Goal: Task Accomplishment & Management: Manage account settings

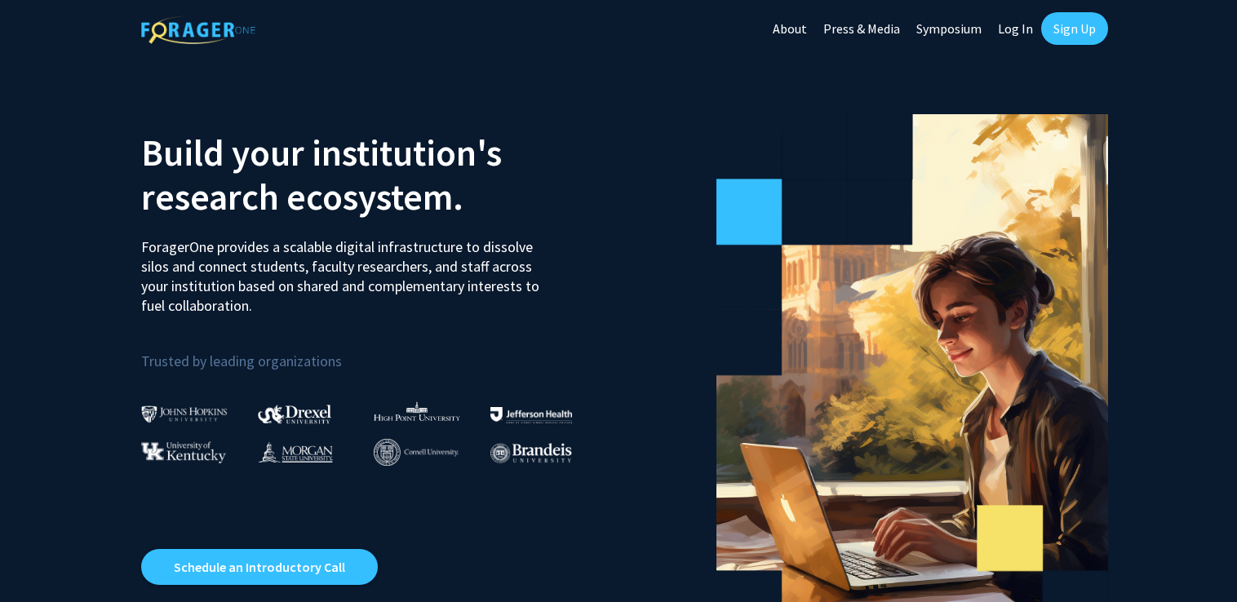
click at [1025, 25] on link "Log In" at bounding box center [1015, 28] width 51 height 57
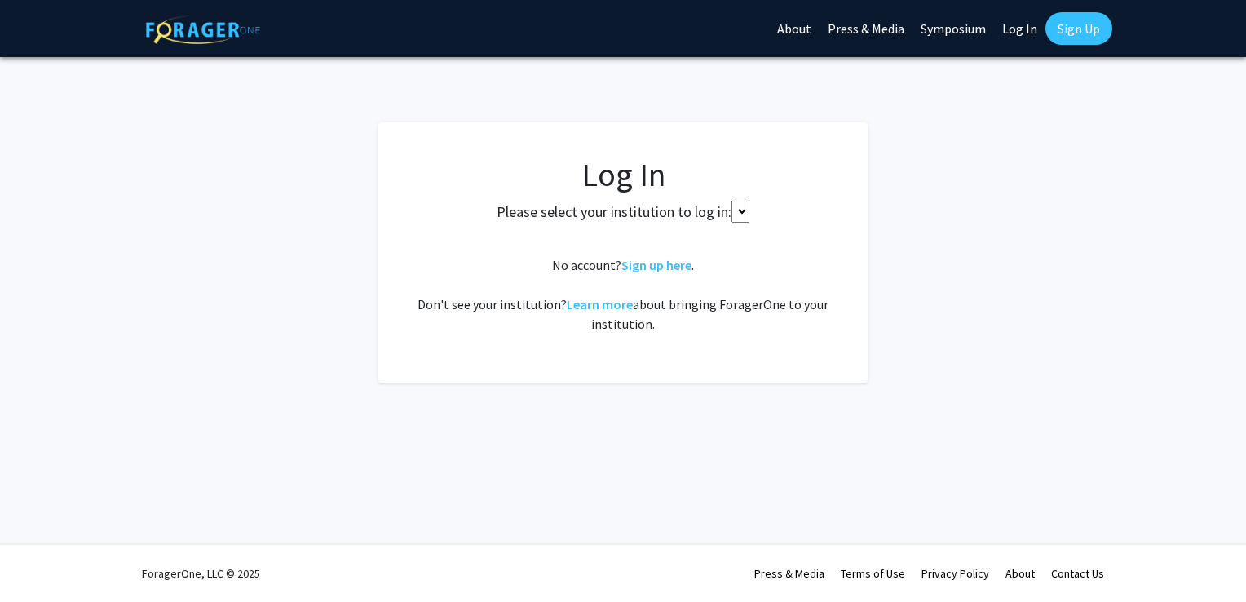
select select
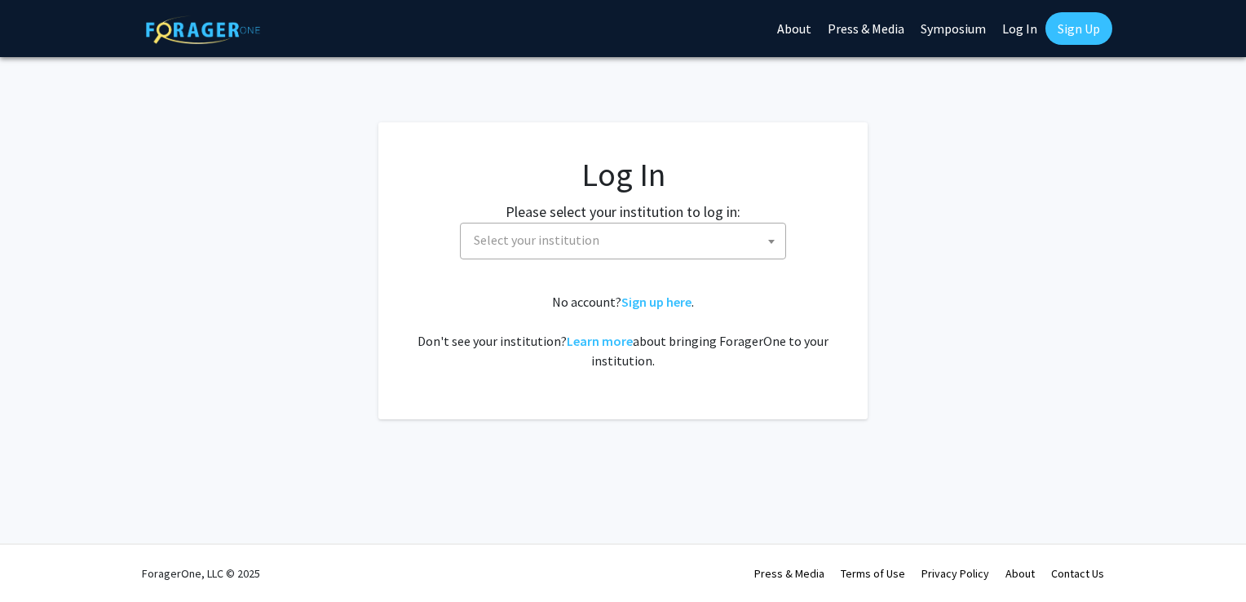
click at [649, 224] on span "Select your institution" at bounding box center [626, 240] width 318 height 33
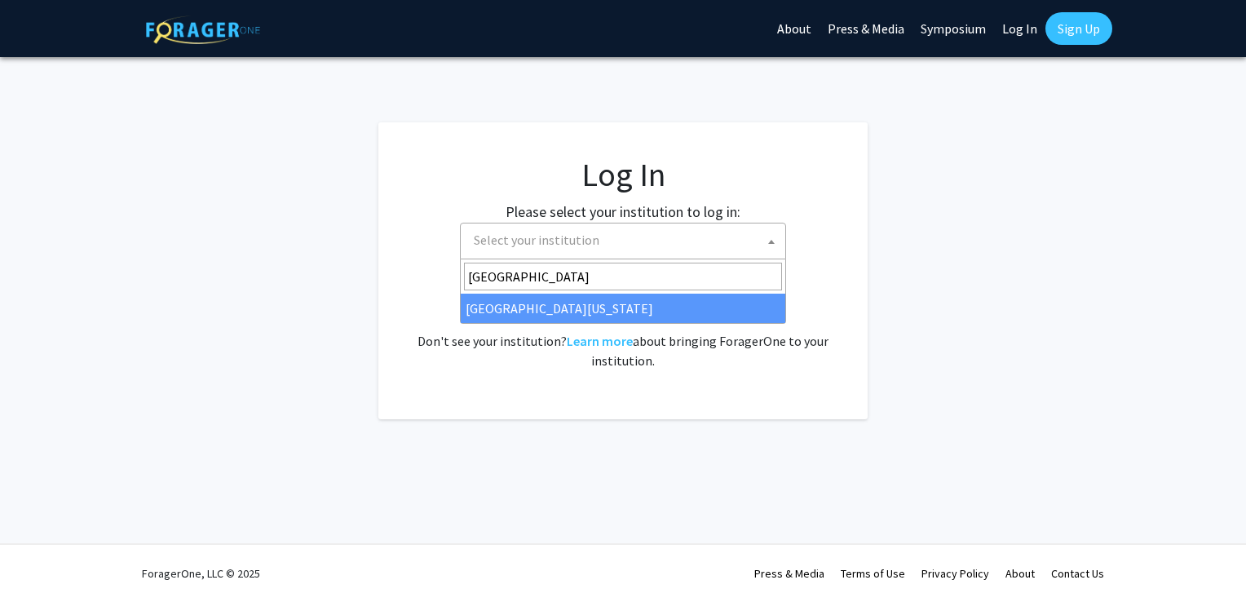
type input "[GEOGRAPHIC_DATA][US_STATE]"
select select "33"
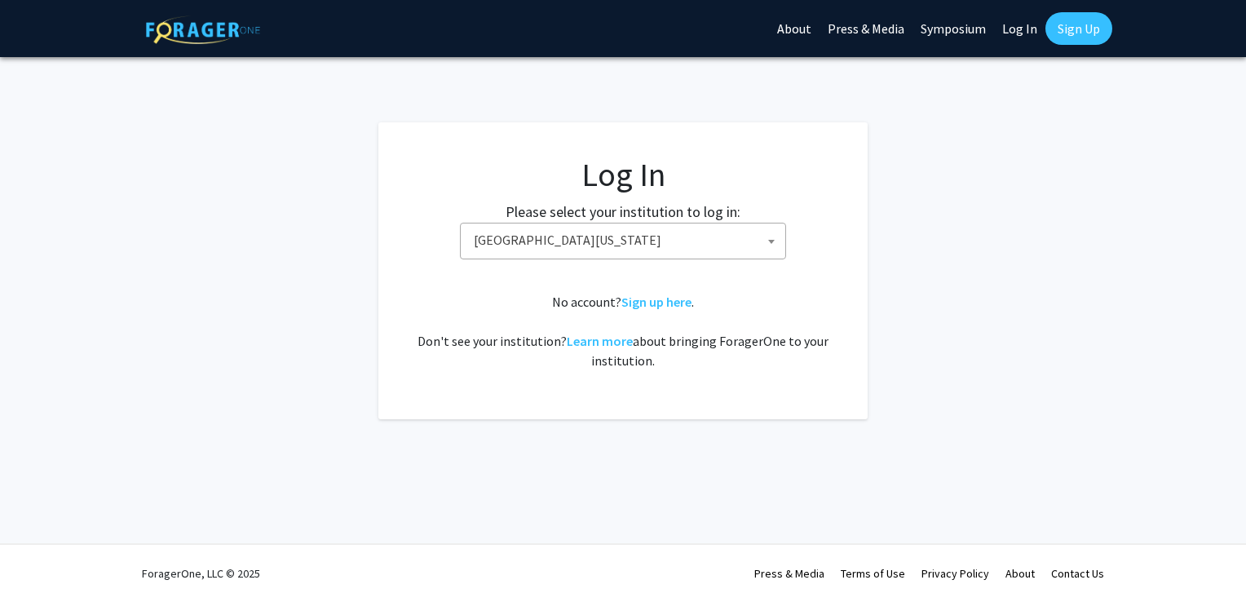
click at [516, 308] on div "No account? Sign up here . Don't see your institution? Learn more about bringin…" at bounding box center [623, 331] width 424 height 78
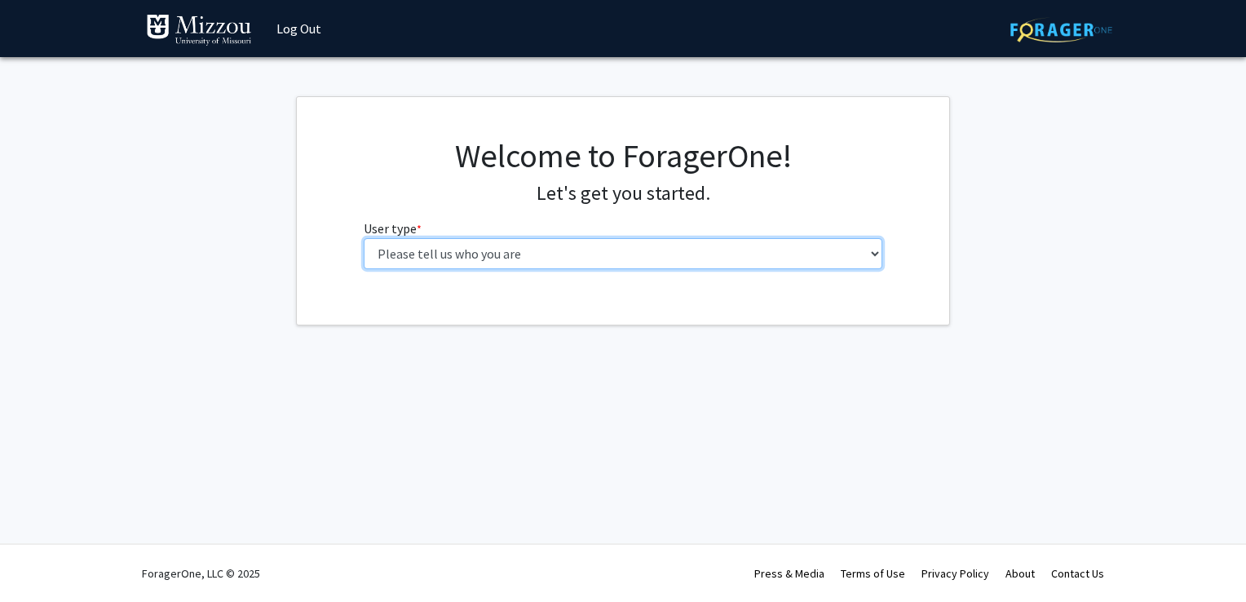
click at [535, 246] on select "Please tell us who you are Undergraduate Student Master's Student Doctoral Cand…" at bounding box center [624, 253] width 520 height 31
select select "1: undergrad"
click at [364, 238] on select "Please tell us who you are Undergraduate Student Master's Student Doctoral Cand…" at bounding box center [624, 253] width 520 height 31
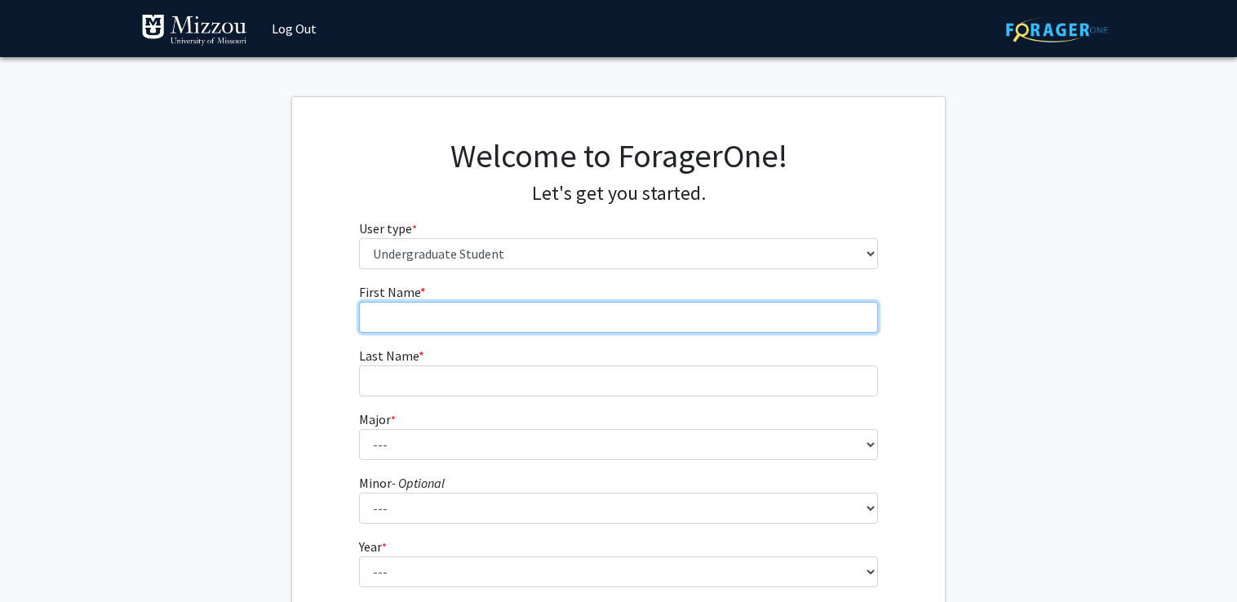
click at [526, 305] on input "First Name * required" at bounding box center [619, 317] width 520 height 31
type input "[PERSON_NAME]"
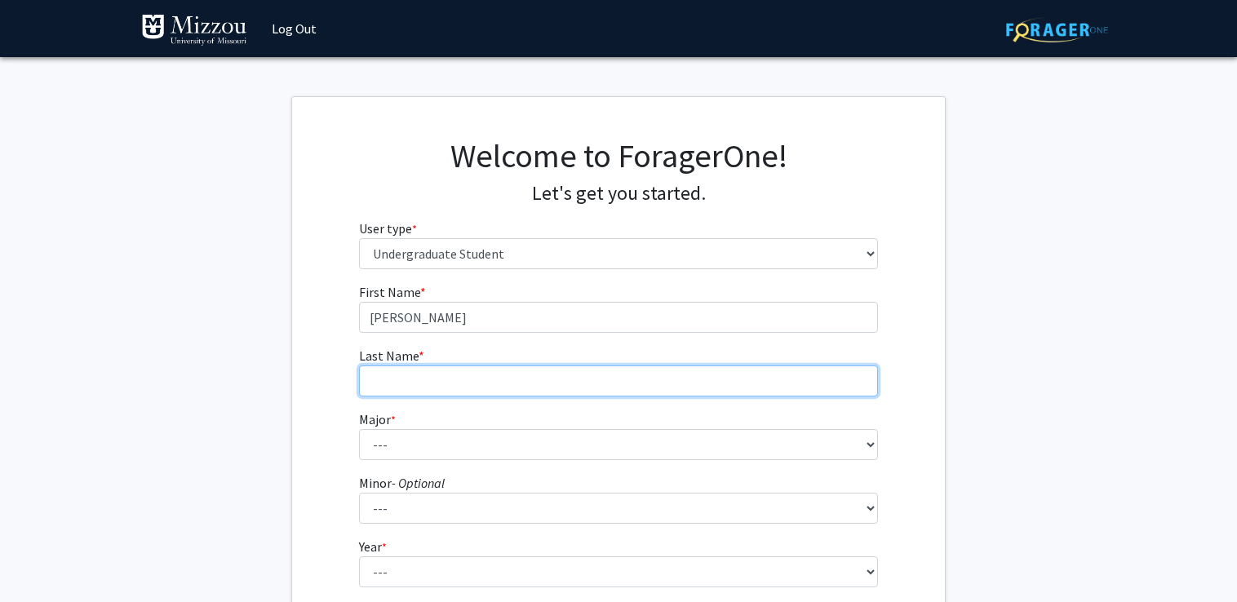
type input "[PERSON_NAME]"
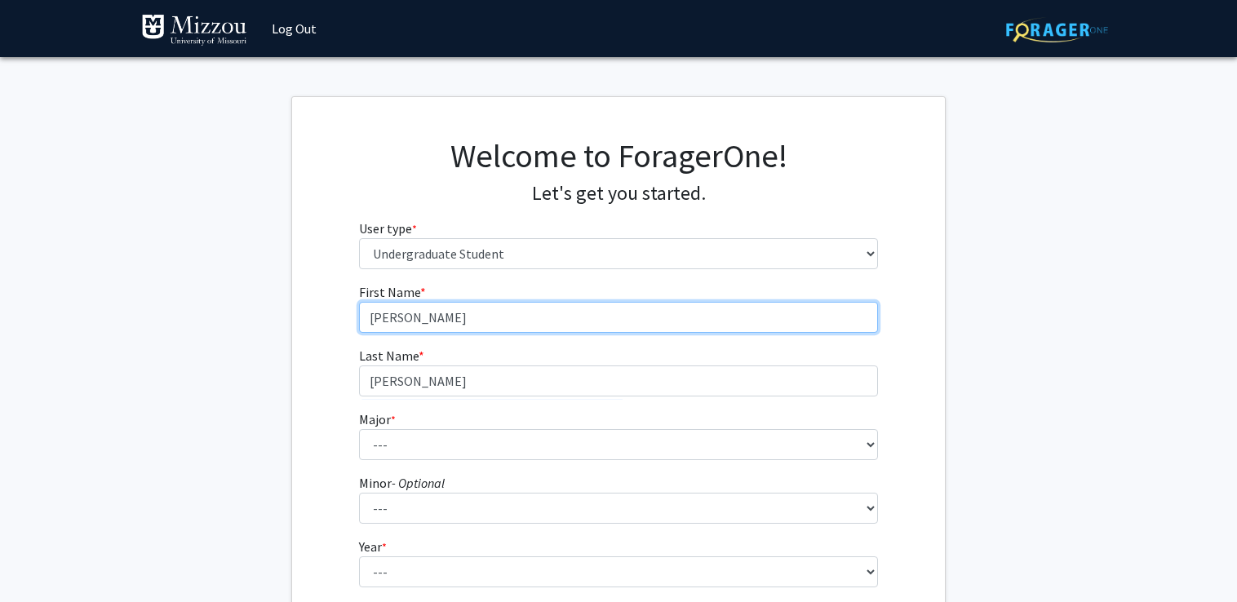
scroll to position [113, 0]
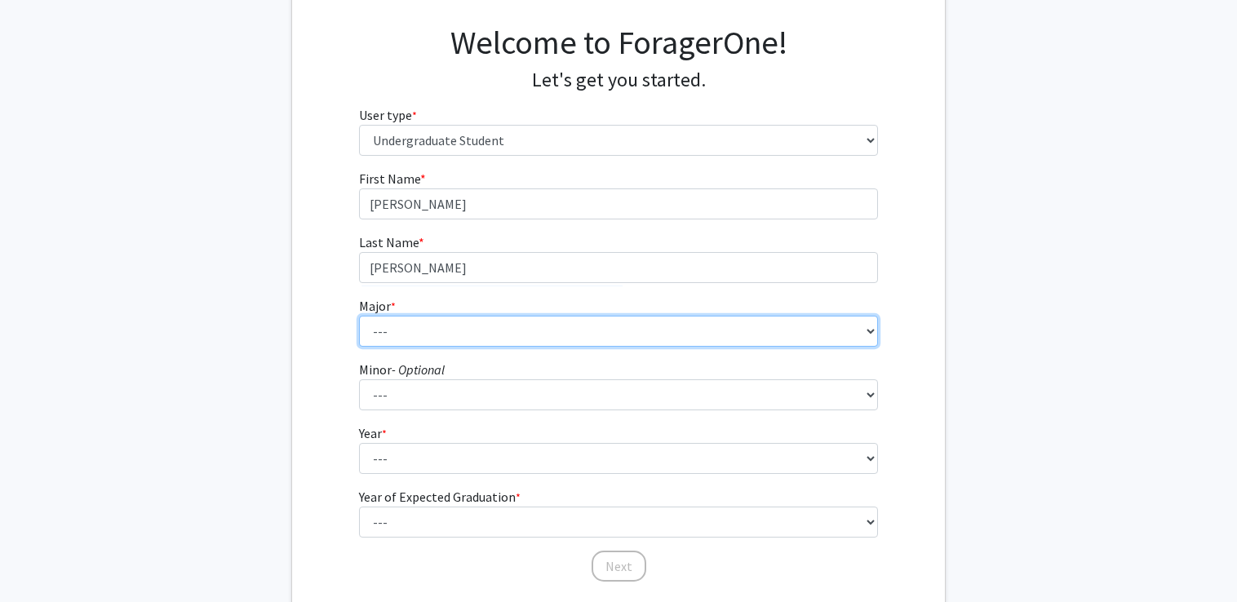
click at [401, 338] on select "--- Agribusiness Management Agricultural Education Agricultural Education: Comm…" at bounding box center [619, 331] width 520 height 31
select select "18: 2507"
click at [359, 316] on select "--- Agribusiness Management Agricultural Education Agricultural Education: Comm…" at bounding box center [619, 331] width 520 height 31
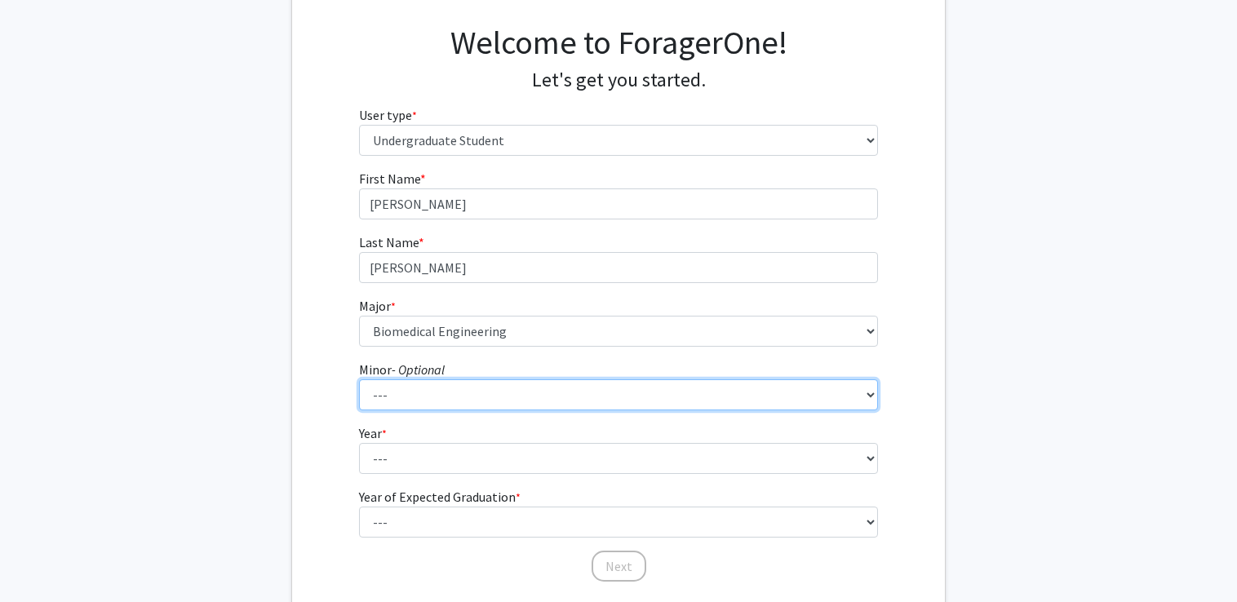
select select "64: 2020"
click at [359, 379] on select "--- Accountancy Aerospace Engineering Aerospace Studies Agribusiness Management…" at bounding box center [619, 394] width 520 height 31
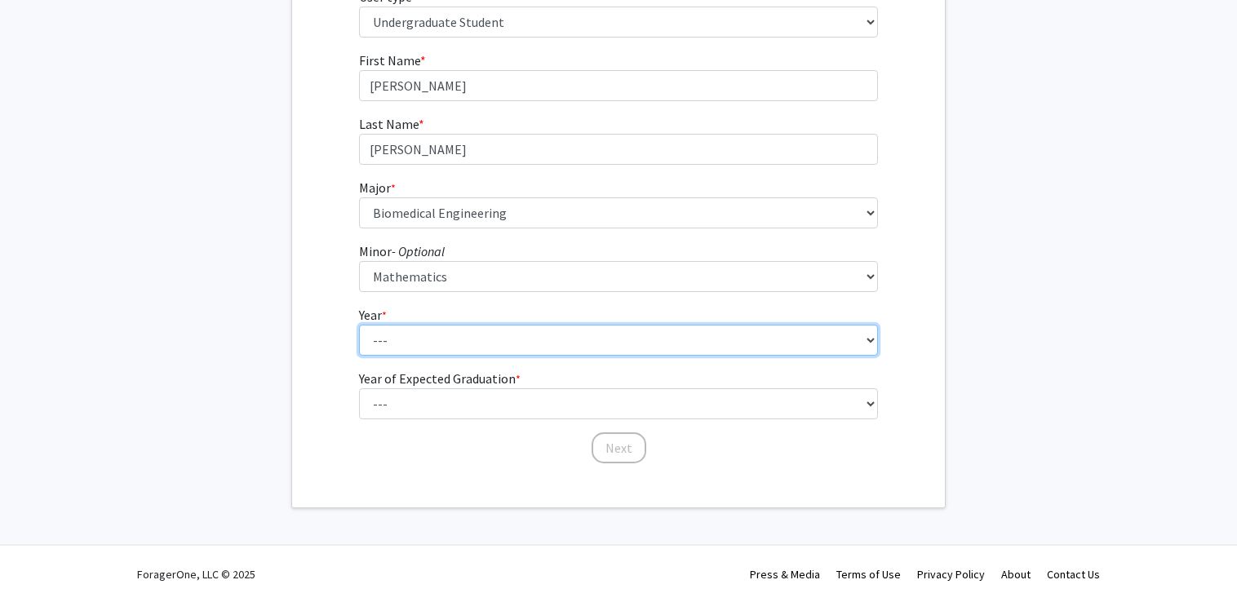
click at [431, 339] on select "--- First-year Sophomore Junior Senior Postbaccalaureate Certificate" at bounding box center [619, 340] width 520 height 31
select select "3: junior"
click at [359, 325] on select "--- First-year Sophomore Junior Senior Postbaccalaureate Certificate" at bounding box center [619, 340] width 520 height 31
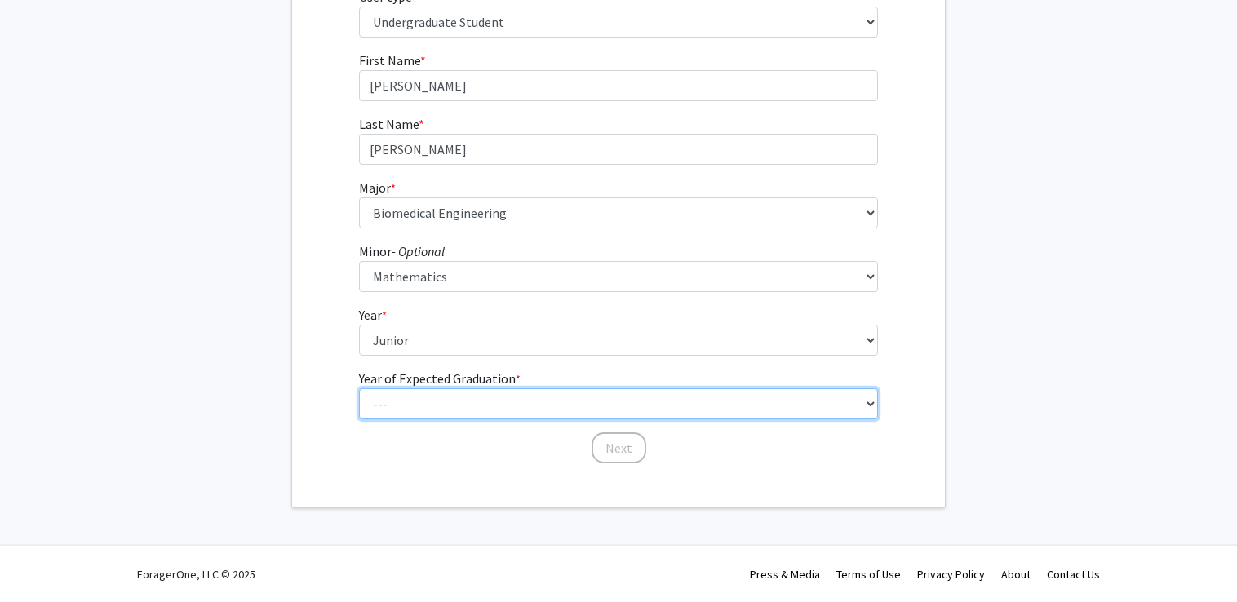
click at [435, 406] on select "--- 2025 2026 2027 2028 2029 2030 2031 2032 2033 2034" at bounding box center [619, 403] width 520 height 31
select select "3: 2027"
click at [359, 388] on select "--- 2025 2026 2027 2028 2029 2030 2031 2032 2033 2034" at bounding box center [619, 403] width 520 height 31
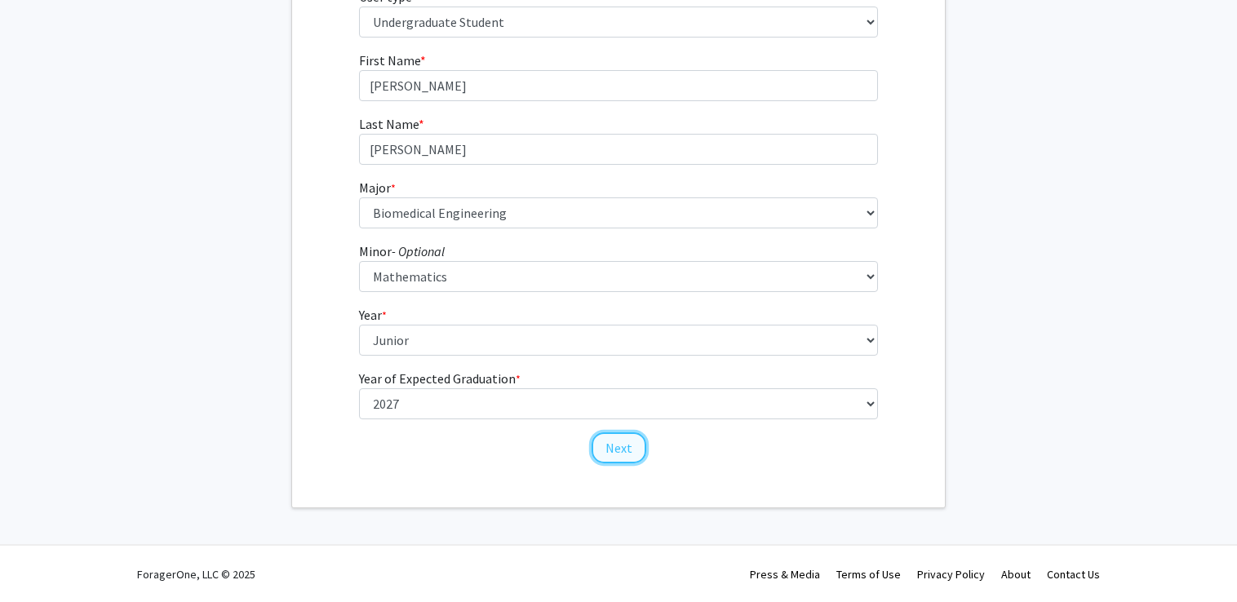
click at [614, 458] on button "Next" at bounding box center [618, 447] width 55 height 31
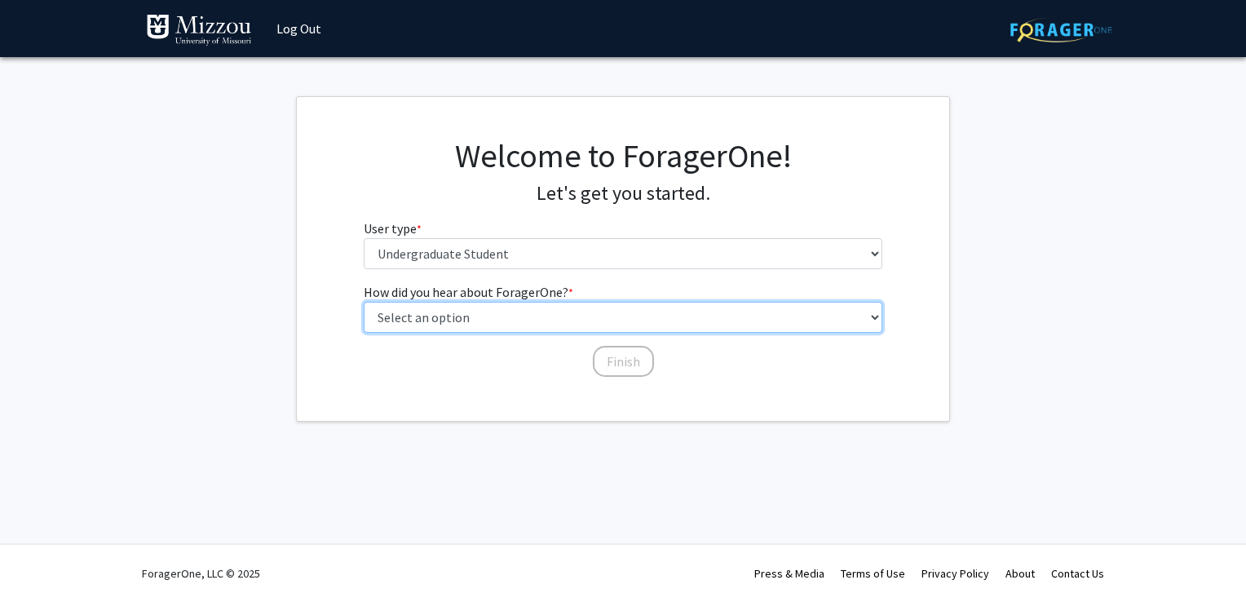
click at [494, 325] on select "Select an option Peer/student recommendation Faculty/staff recommendation Unive…" at bounding box center [624, 317] width 520 height 31
select select "4: university_email"
click at [364, 302] on select "Select an option Peer/student recommendation Faculty/staff recommendation Unive…" at bounding box center [624, 317] width 520 height 31
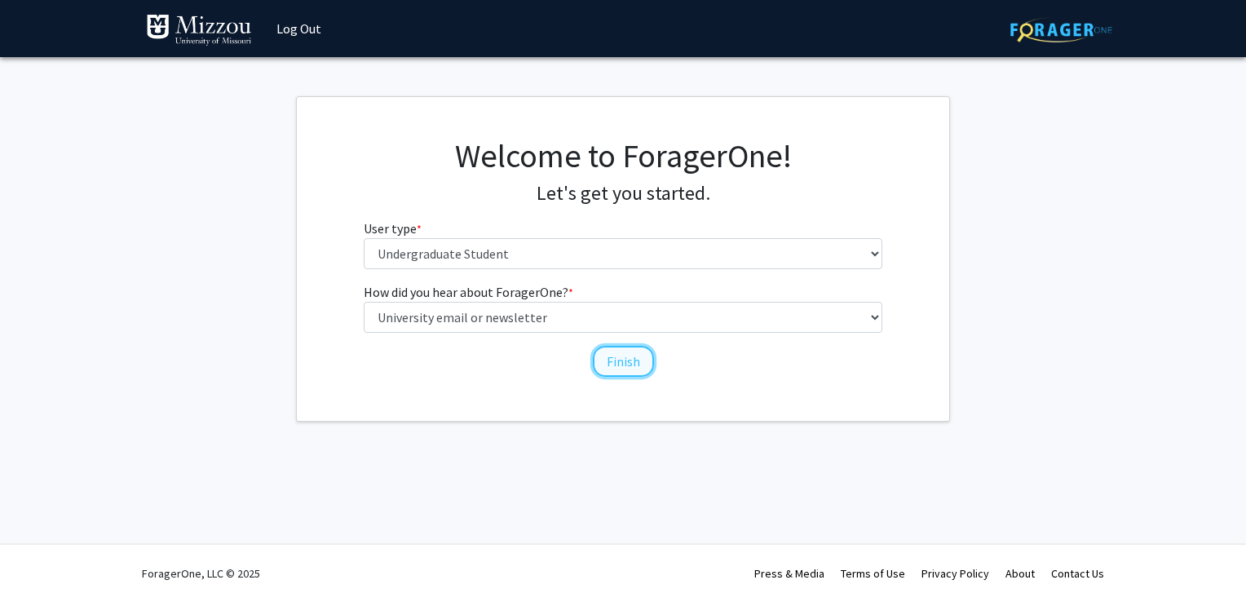
click at [624, 365] on button "Finish" at bounding box center [623, 361] width 61 height 31
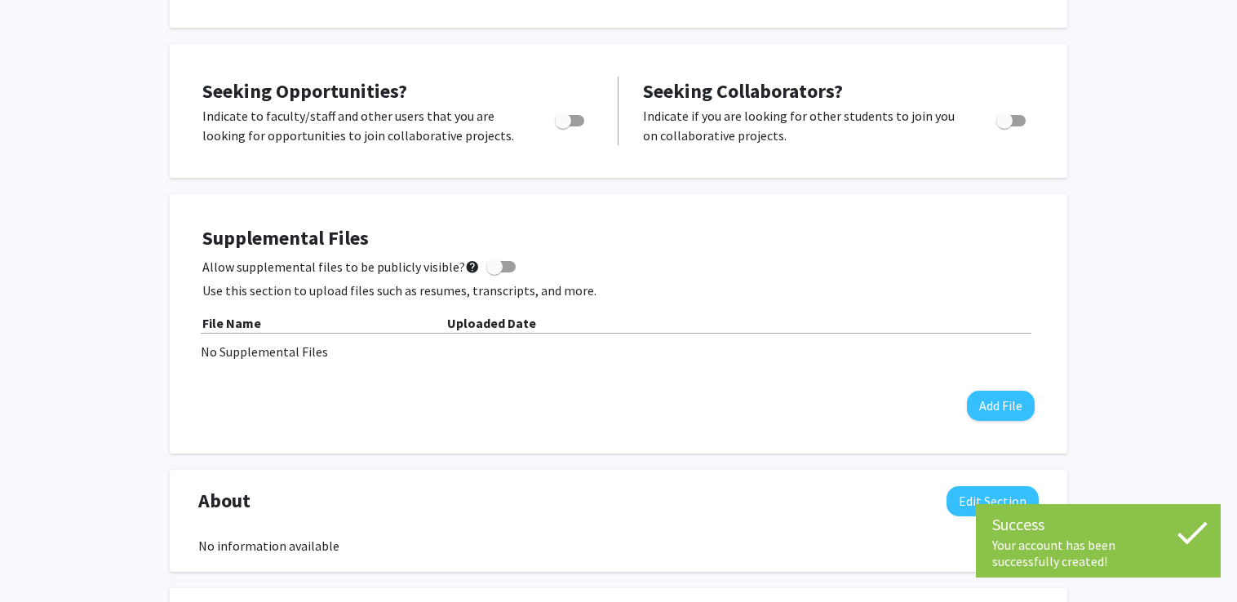
scroll to position [290, 0]
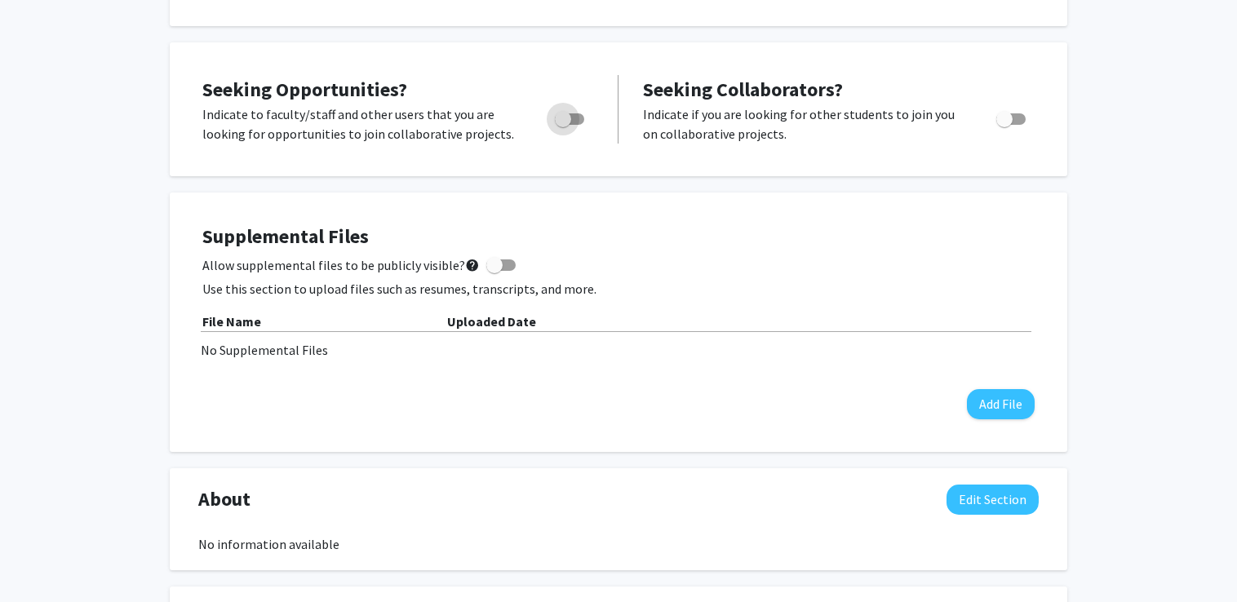
click at [578, 122] on span "Toggle" at bounding box center [569, 118] width 29 height 11
click at [563, 125] on input "Are you actively seeking opportunities?" at bounding box center [562, 125] width 1 height 1
checkbox input "true"
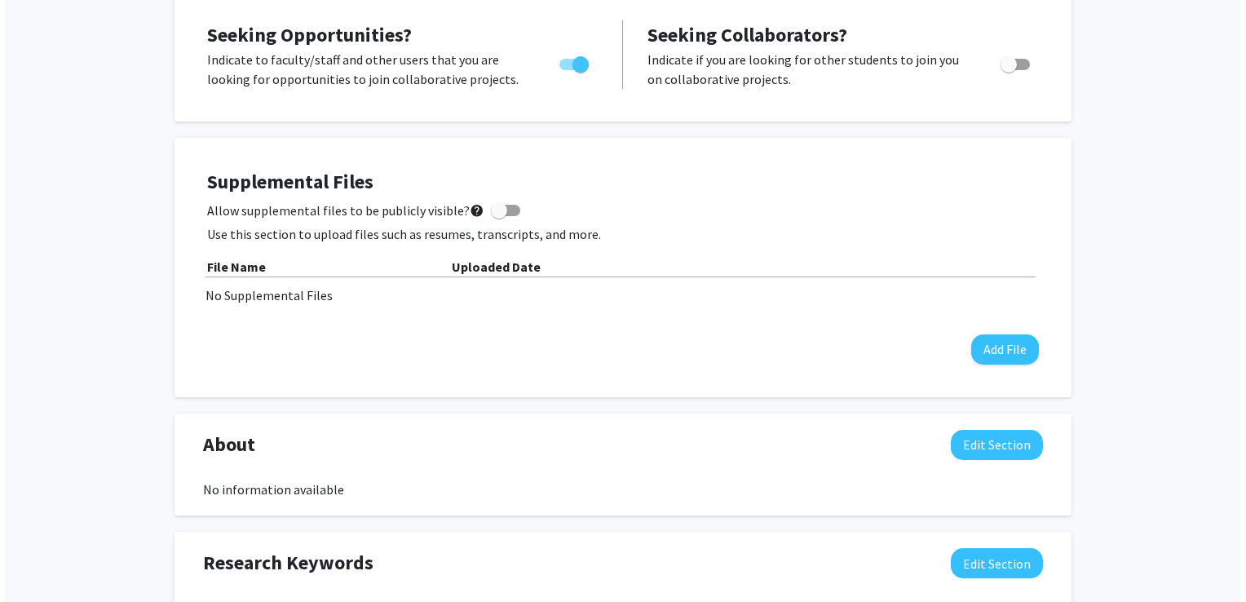
scroll to position [346, 0]
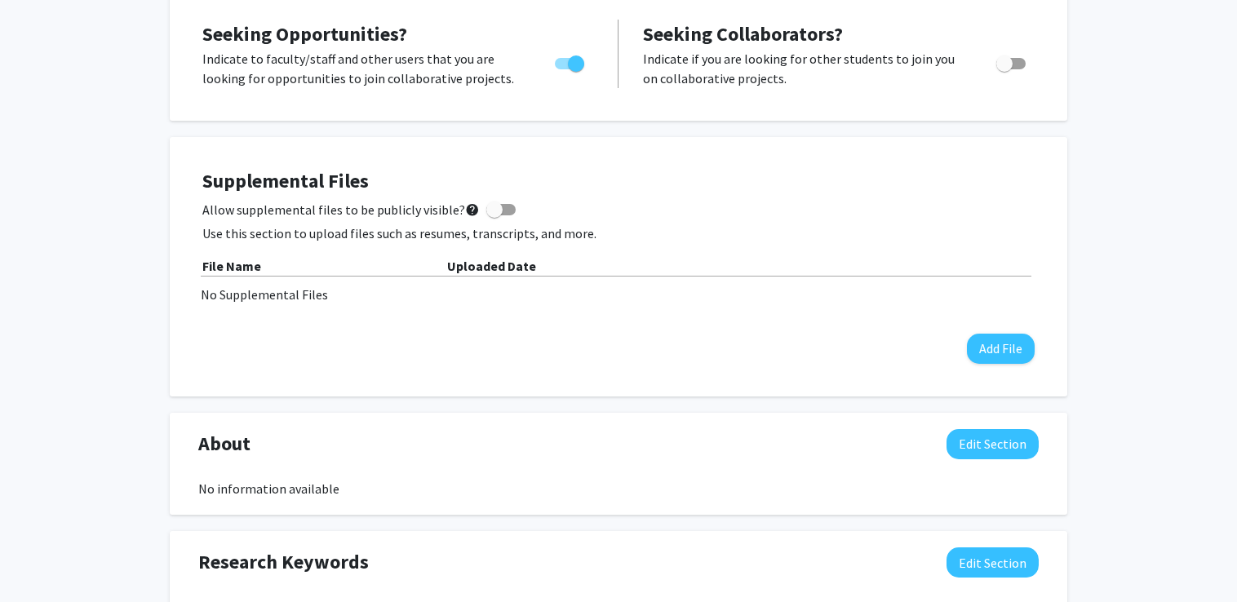
click at [499, 205] on span at bounding box center [500, 209] width 29 height 11
click at [494, 215] on input "Allow supplemental files to be publicly visible? help" at bounding box center [494, 215] width 1 height 1
checkbox input "true"
click at [979, 343] on button "Add File" at bounding box center [1001, 349] width 68 height 30
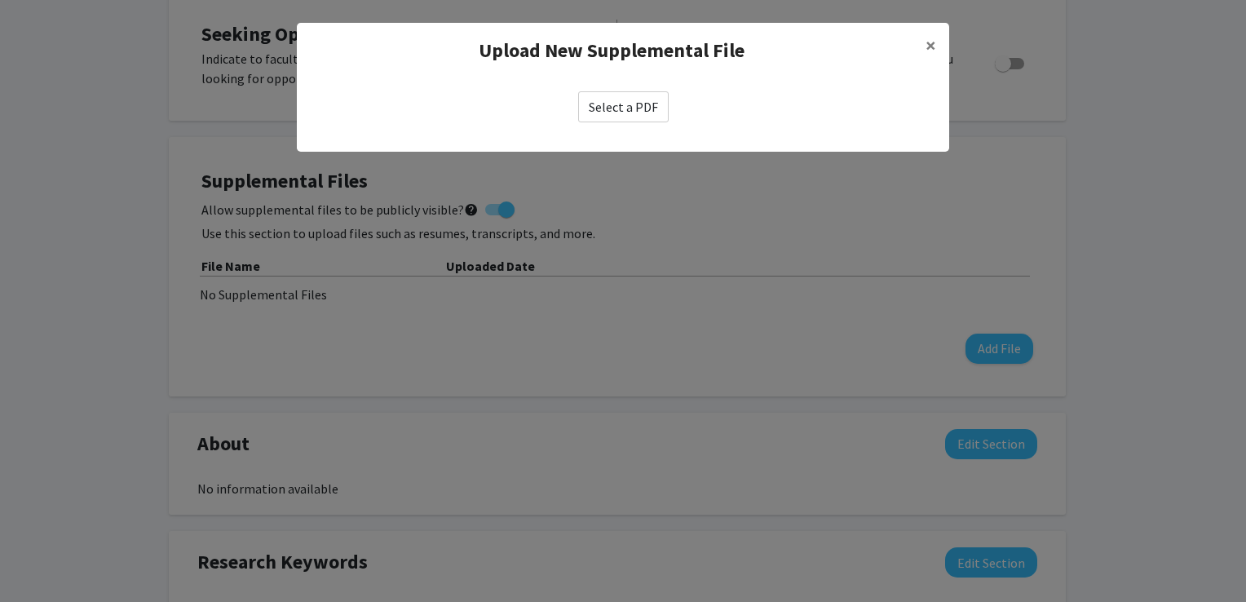
click at [645, 109] on label "Select a PDF" at bounding box center [623, 106] width 91 height 31
click at [0, 0] on input "Select a PDF" at bounding box center [0, 0] width 0 height 0
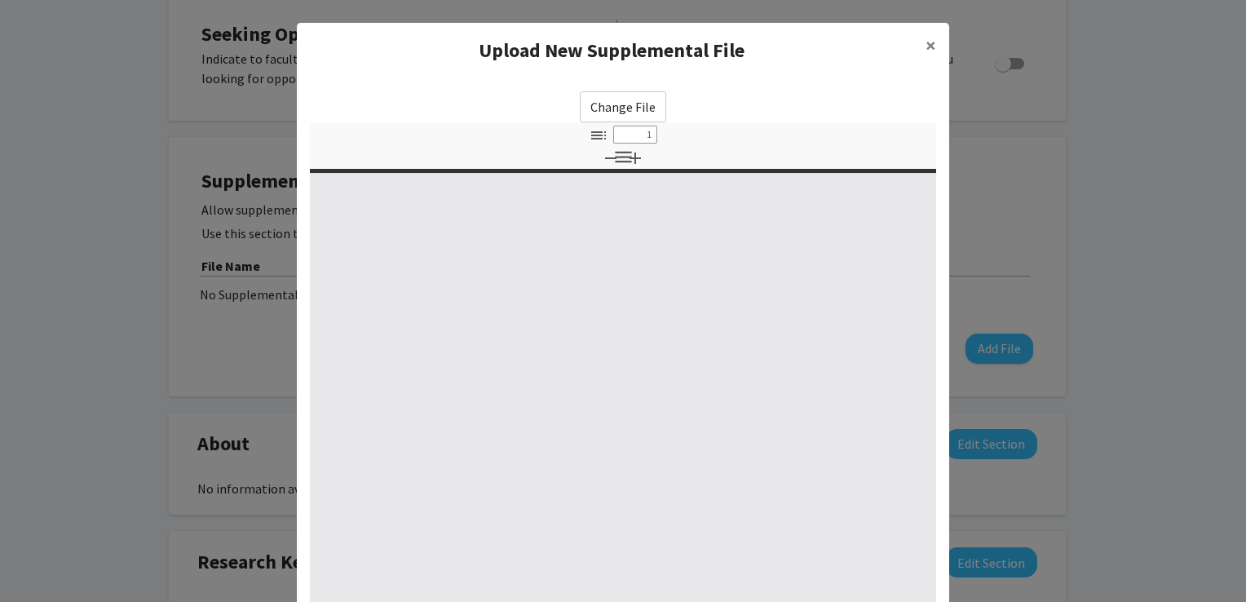
select select "custom"
type input "0"
select select "custom"
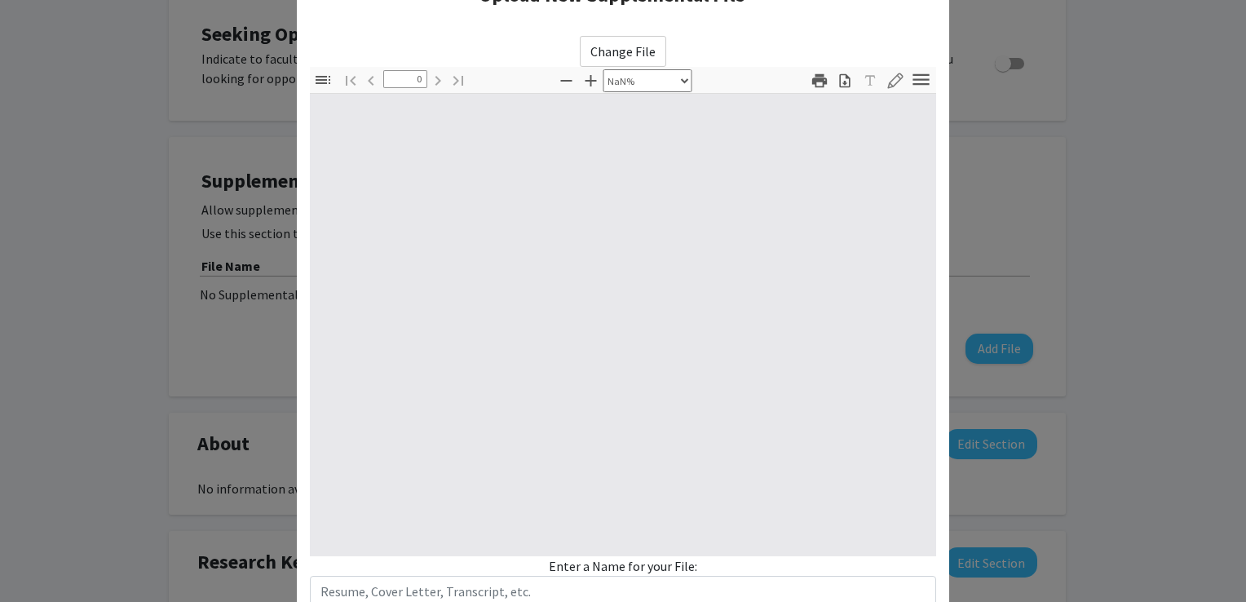
scroll to position [59, 0]
type input "1"
select select "auto"
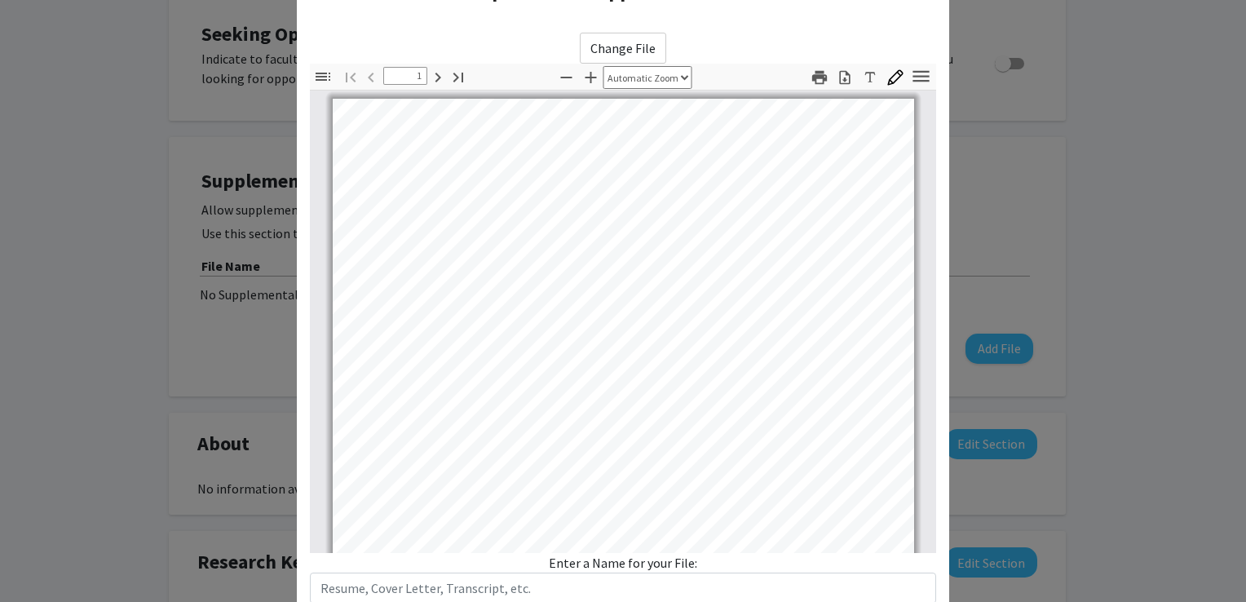
scroll to position [0, 0]
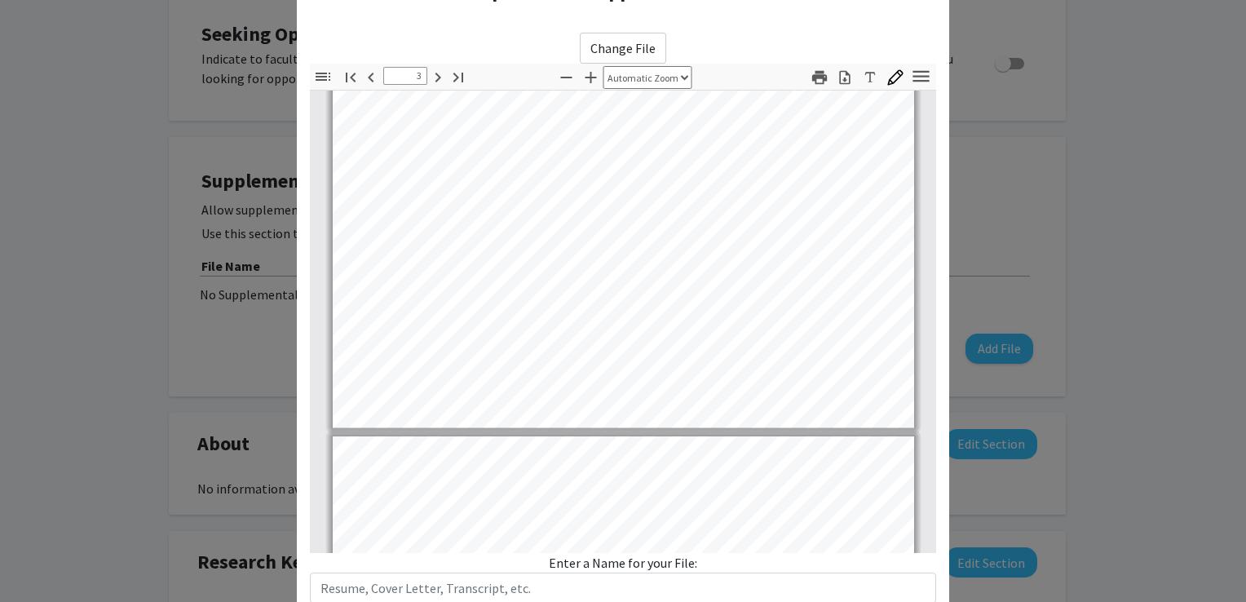
type input "4"
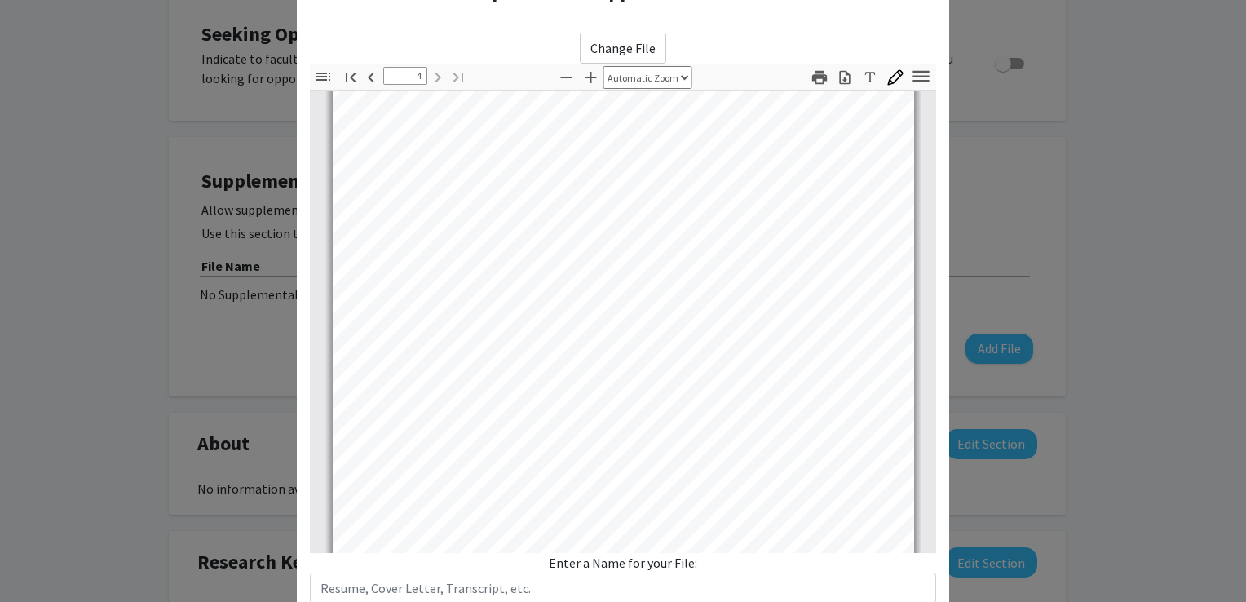
scroll to position [2368, 0]
click at [569, 592] on input "text" at bounding box center [623, 588] width 626 height 31
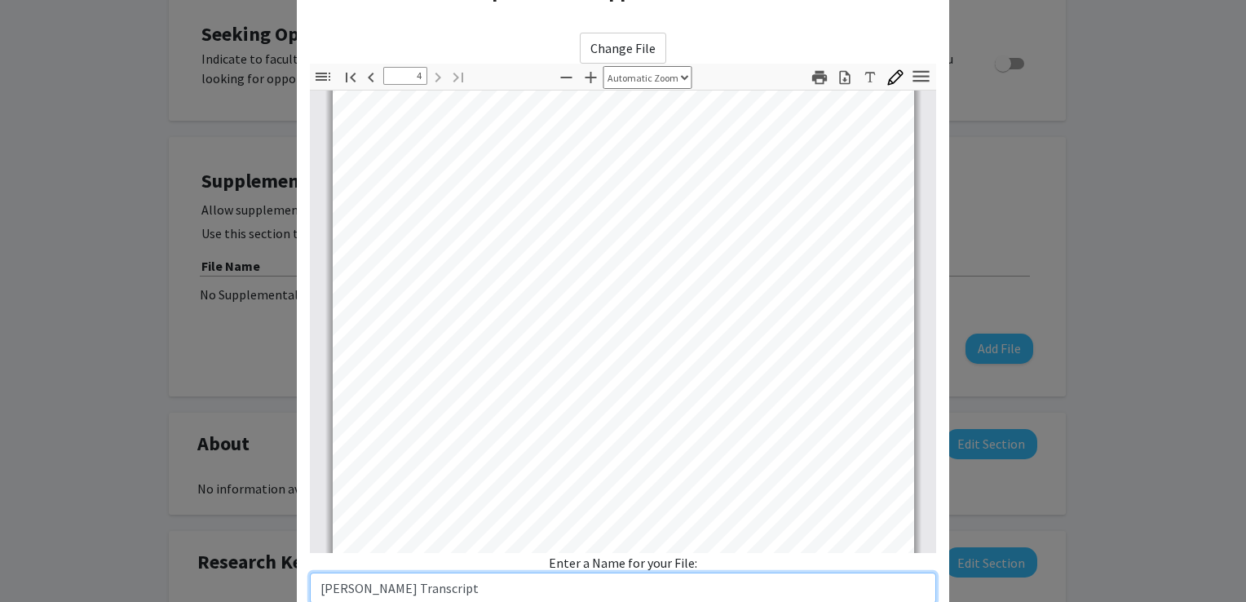
scroll to position [170, 0]
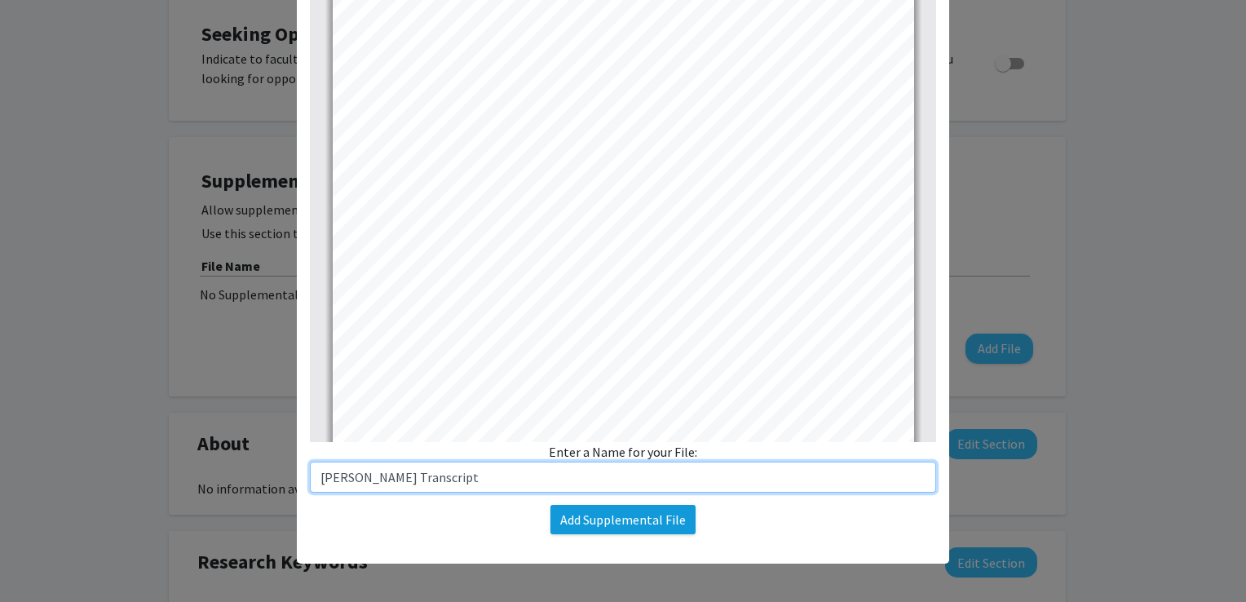
type input "[PERSON_NAME] Transcript"
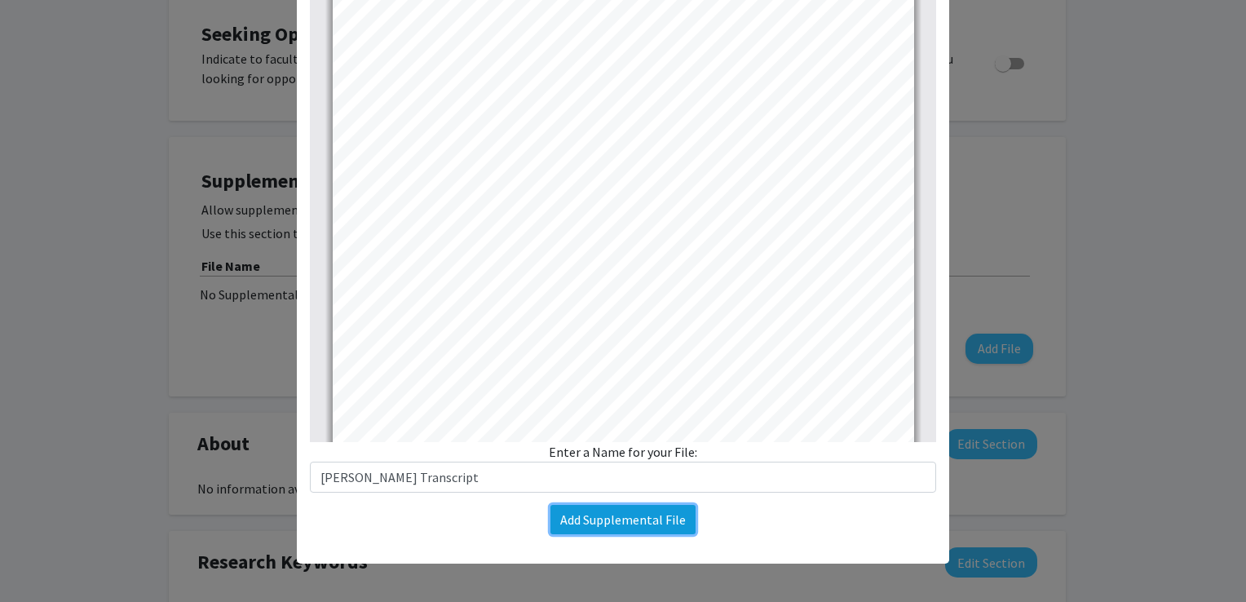
click at [643, 529] on button "Add Supplemental File" at bounding box center [623, 519] width 145 height 29
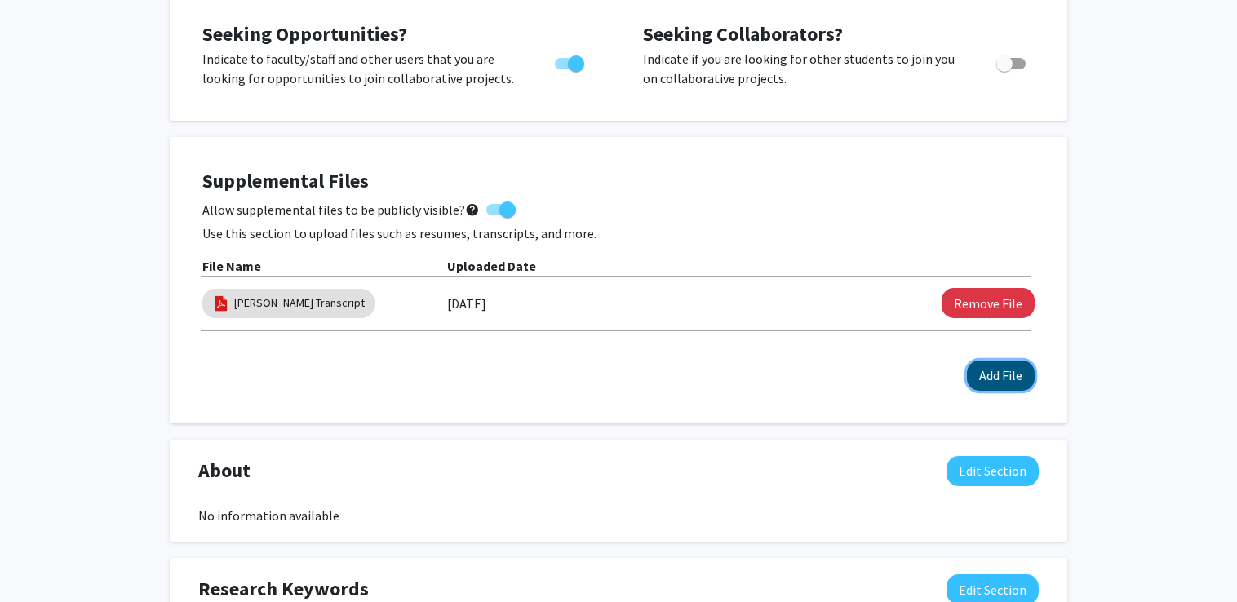
click at [989, 379] on button "Add File" at bounding box center [1001, 376] width 68 height 30
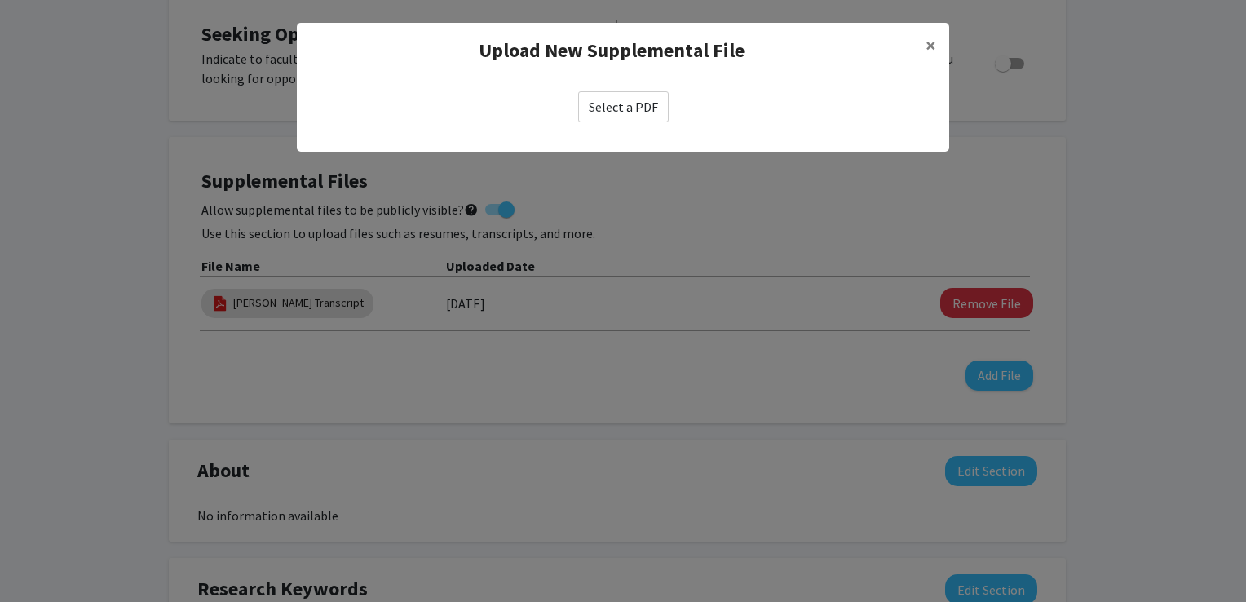
click at [604, 109] on label "Select a PDF" at bounding box center [623, 106] width 91 height 31
click at [0, 0] on input "Select a PDF" at bounding box center [0, 0] width 0 height 0
select select "custom"
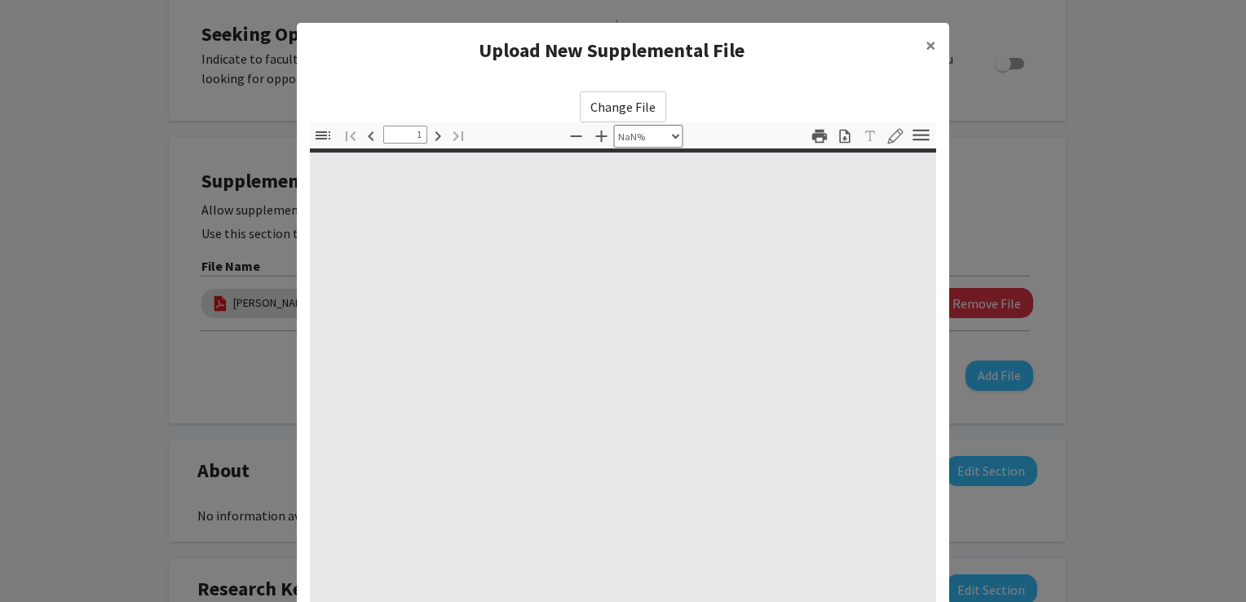
type input "0"
select select "custom"
type input "1"
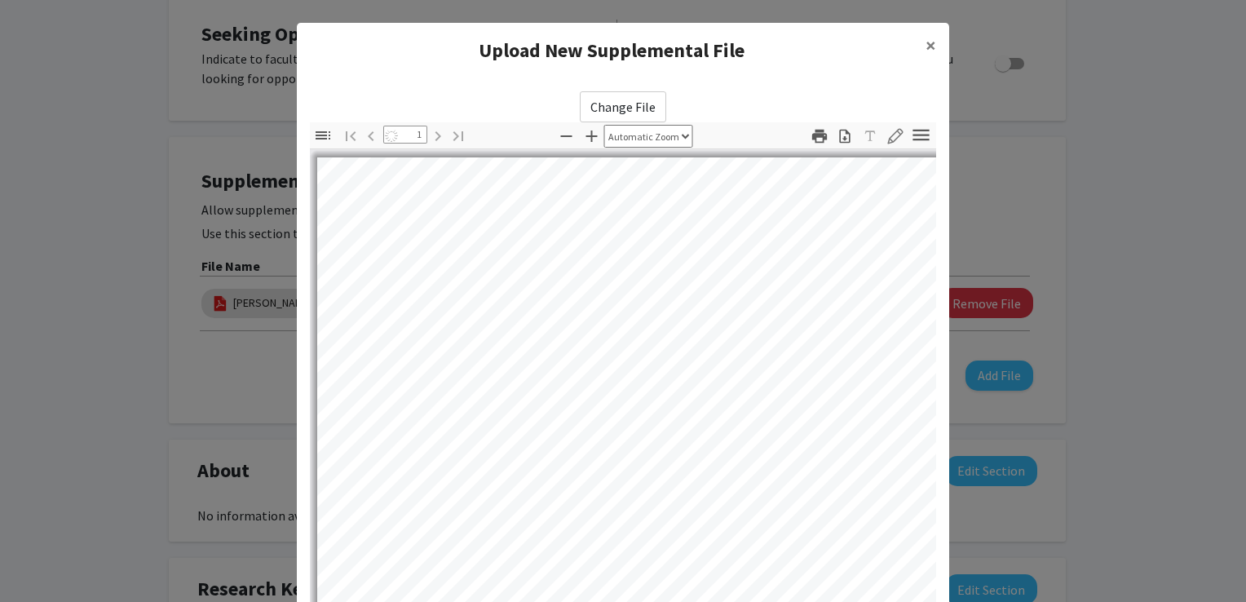
select select "auto"
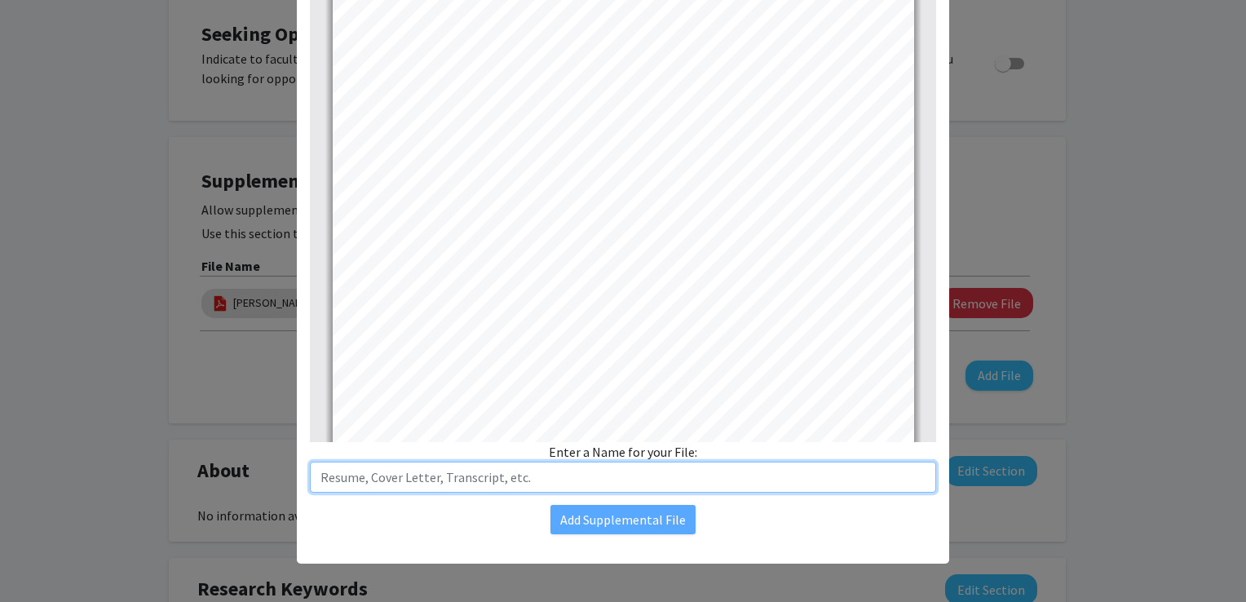
click at [466, 481] on input "text" at bounding box center [623, 477] width 626 height 31
type input "[PERSON_NAME]"
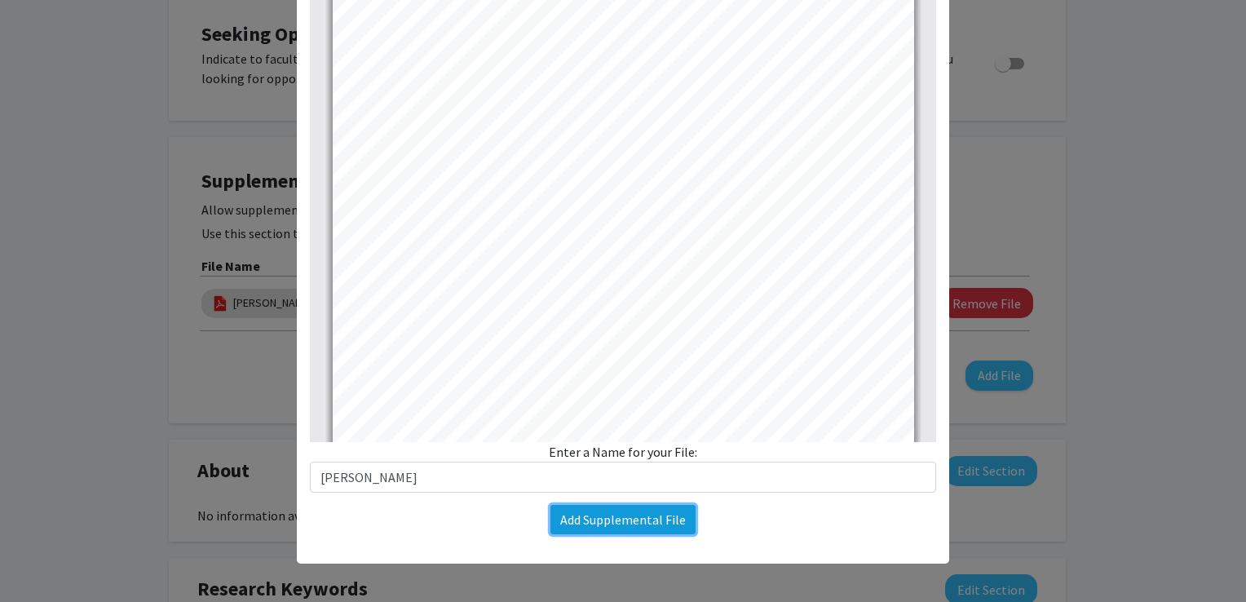
click at [608, 520] on button "Add Supplemental File" at bounding box center [623, 519] width 145 height 29
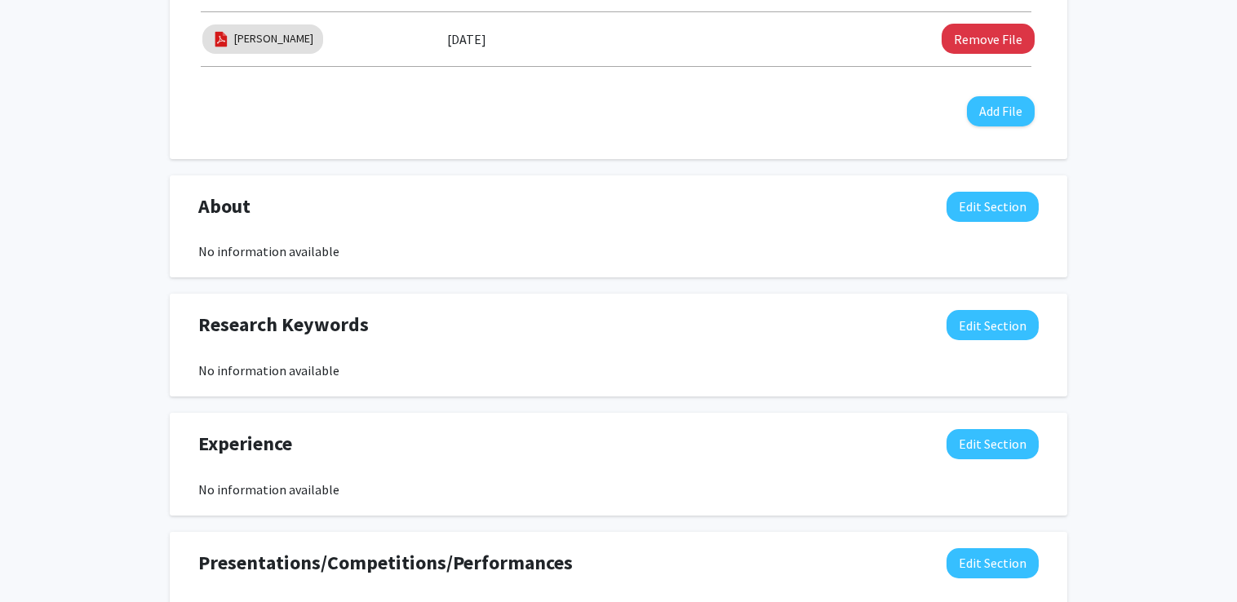
scroll to position [666, 0]
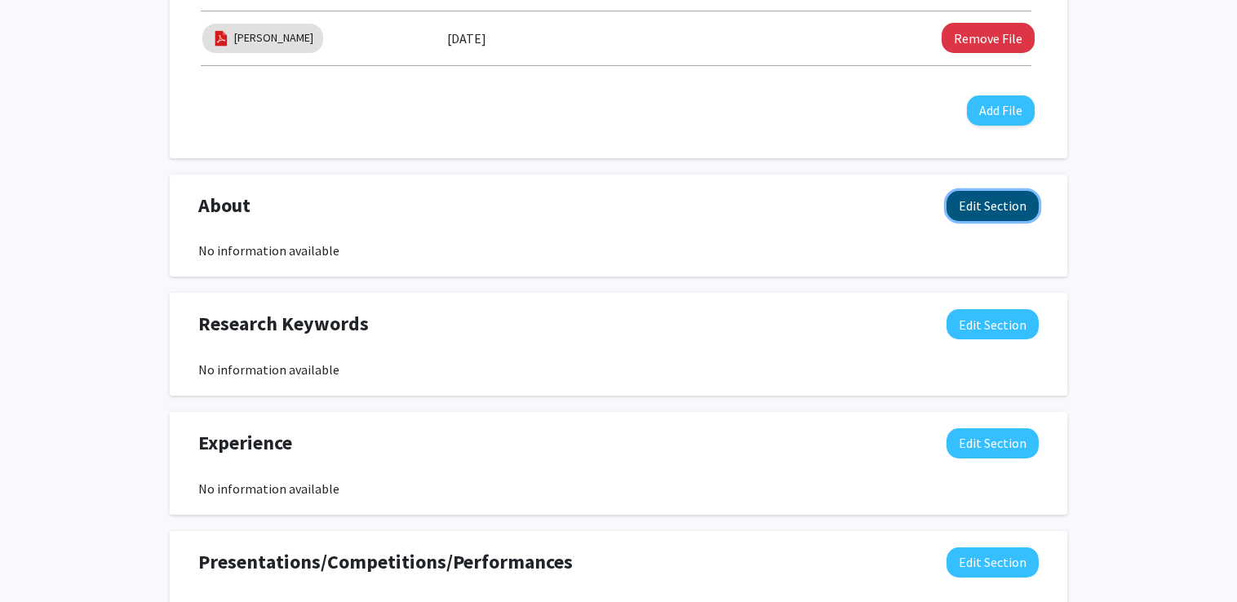
click at [978, 206] on button "Edit Section" at bounding box center [992, 206] width 92 height 30
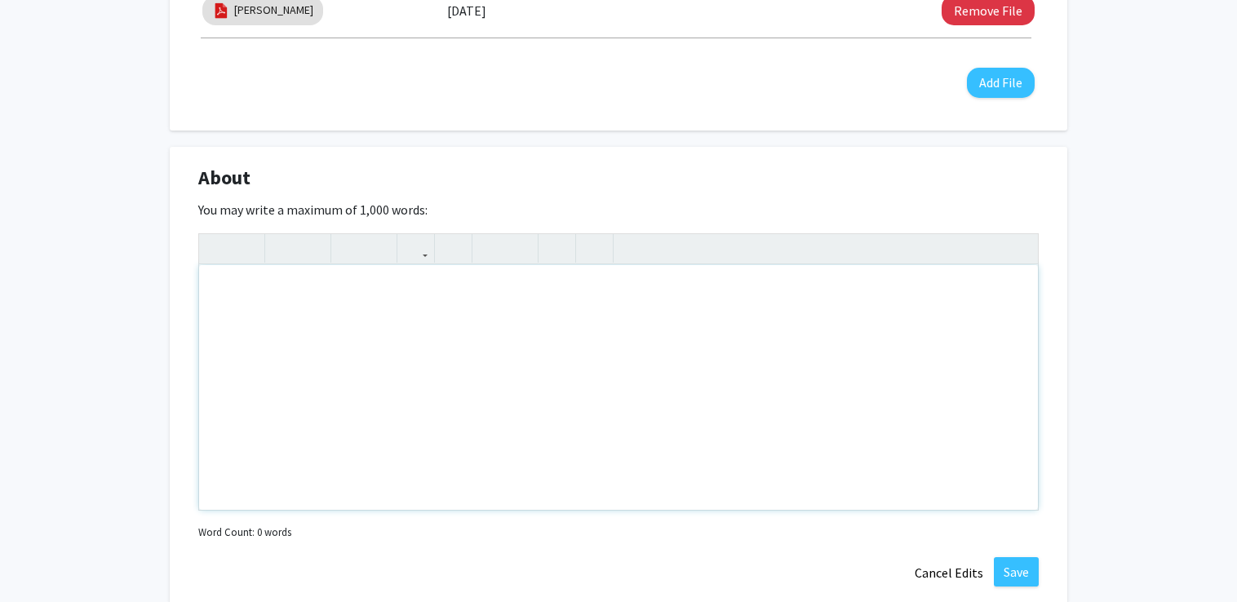
scroll to position [632, 0]
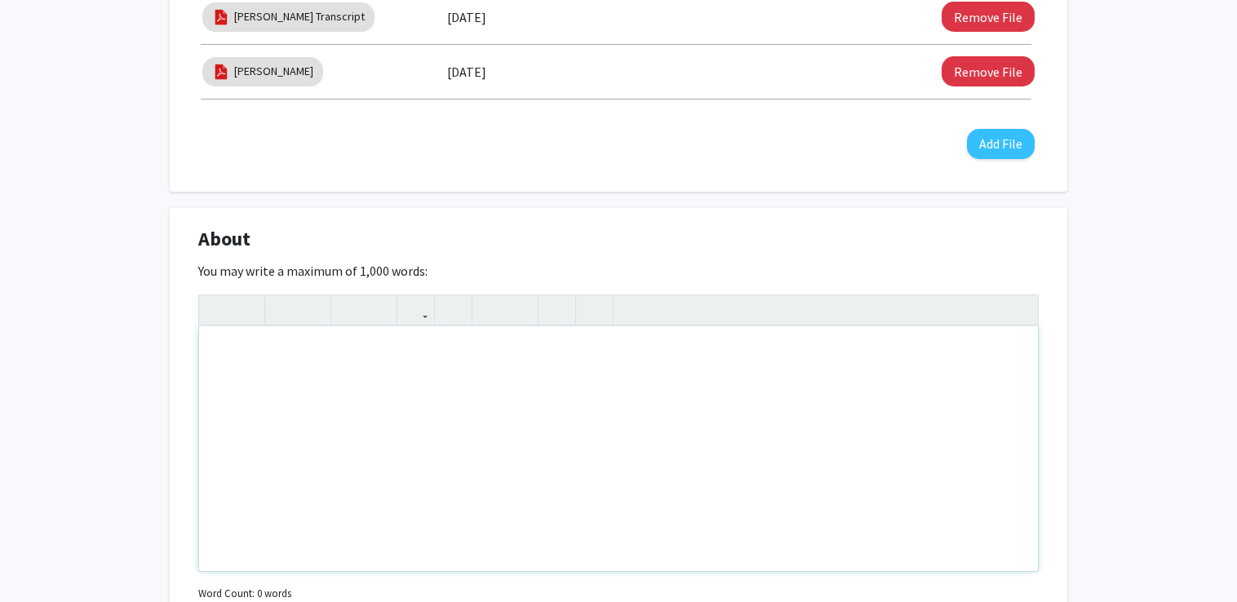
click at [529, 395] on div "Note to users with screen readers: Please deactivate our accessibility plugin f…" at bounding box center [618, 448] width 839 height 245
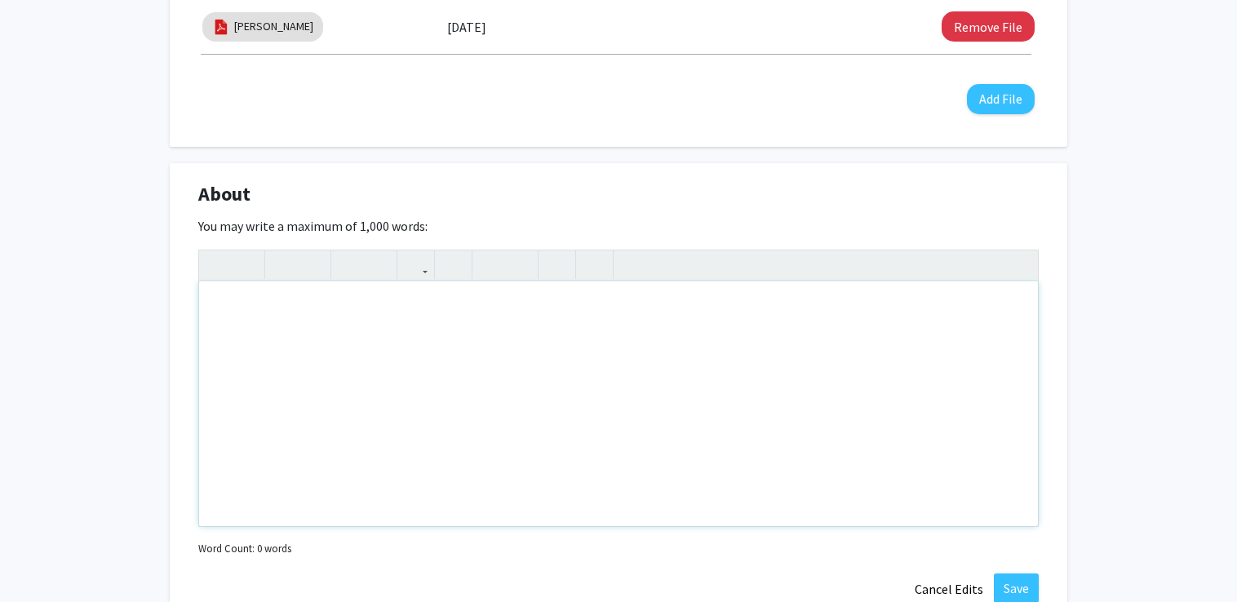
scroll to position [706, 0]
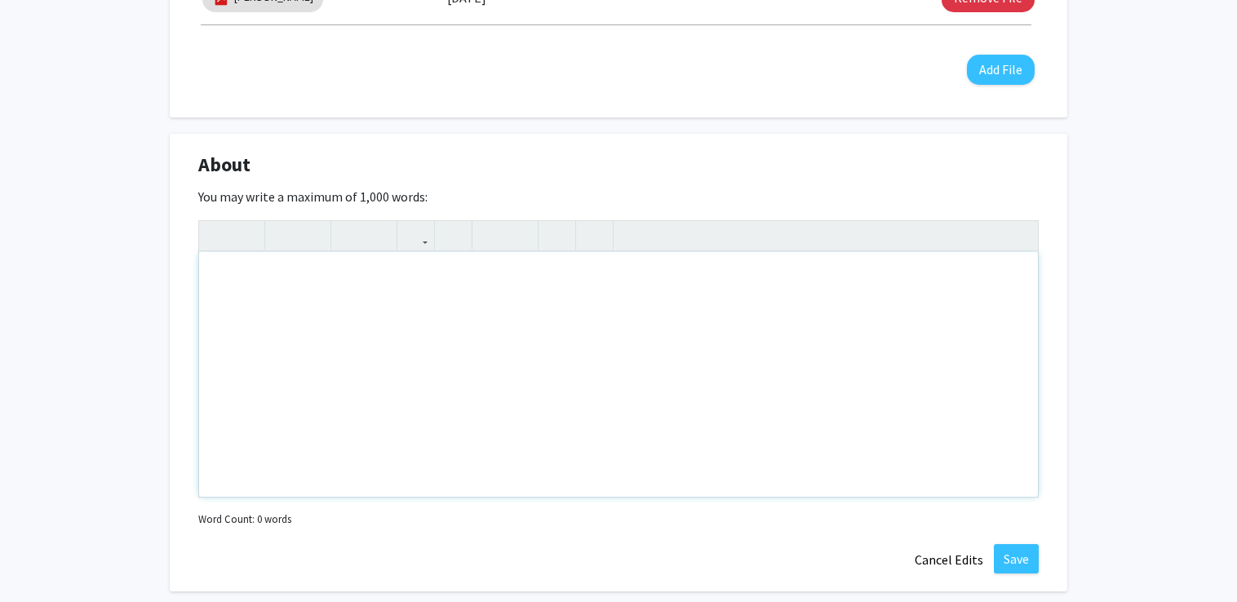
click at [490, 302] on div "Note to users with screen readers: Please deactivate our accessibility plugin f…" at bounding box center [618, 374] width 839 height 245
paste div "Note to users with screen readers: Please deactivate our accessibility plugin f…"
type textarea "<p>Hi, I’m [PERSON_NAME] and I am currently a Junior at the [GEOGRAPHIC_DATA][U…"
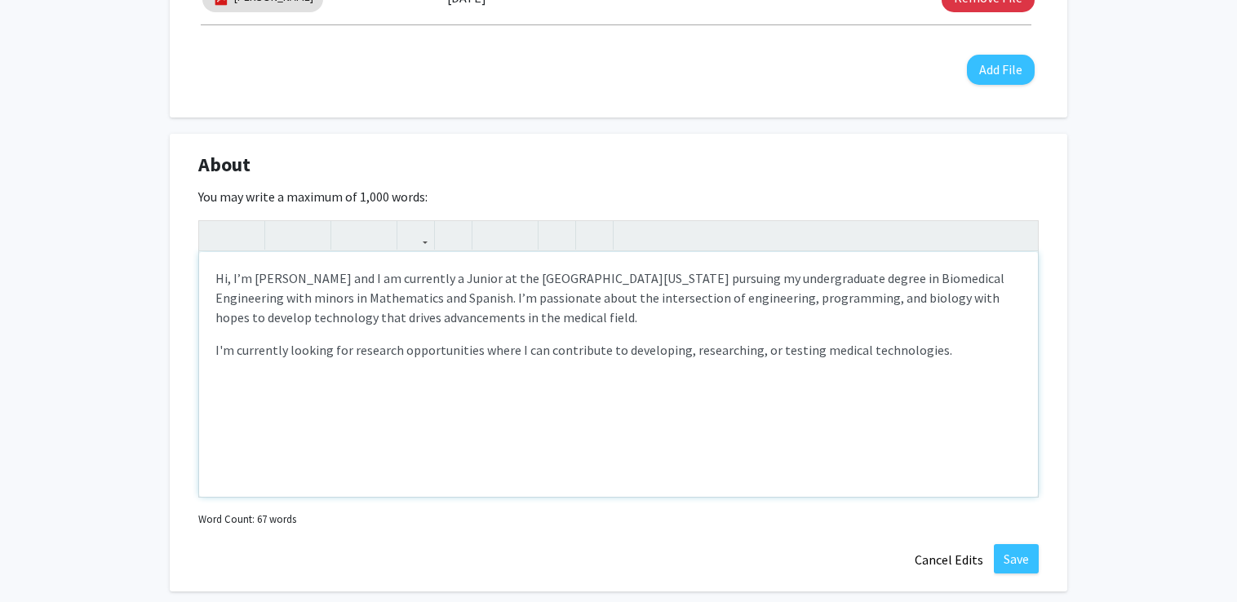
type textarea "<p>Hi, I’m [PERSON_NAME] and I am currently a Junior at the [GEOGRAPHIC_DATA][U…"
click at [1024, 560] on button "Save" at bounding box center [1016, 558] width 45 height 29
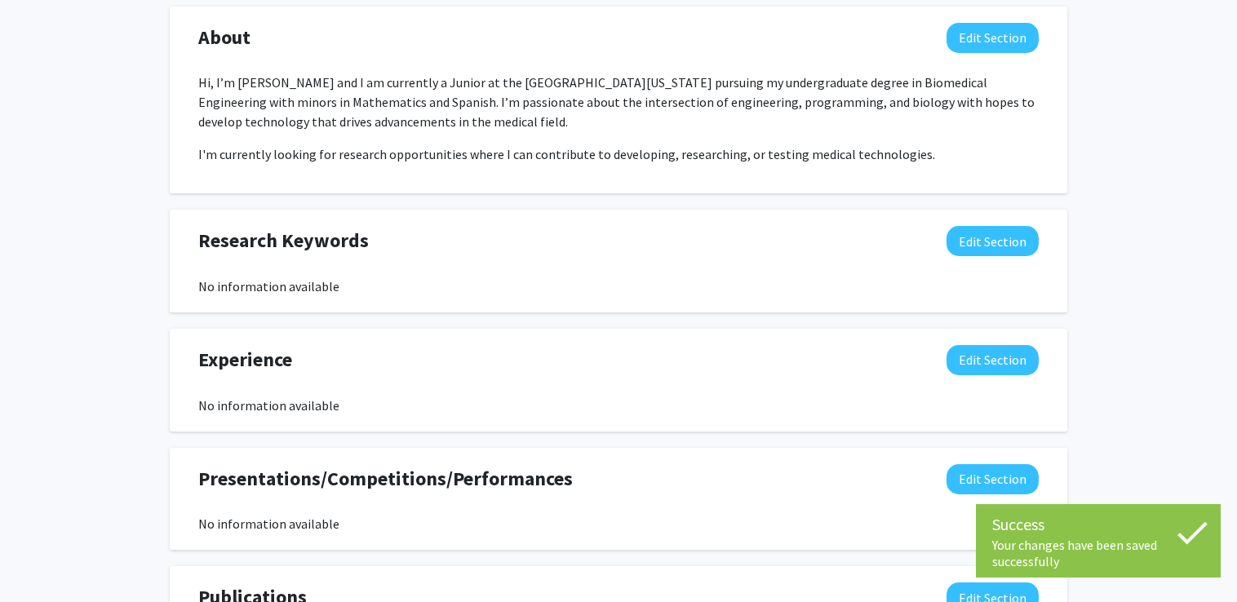
scroll to position [837, 0]
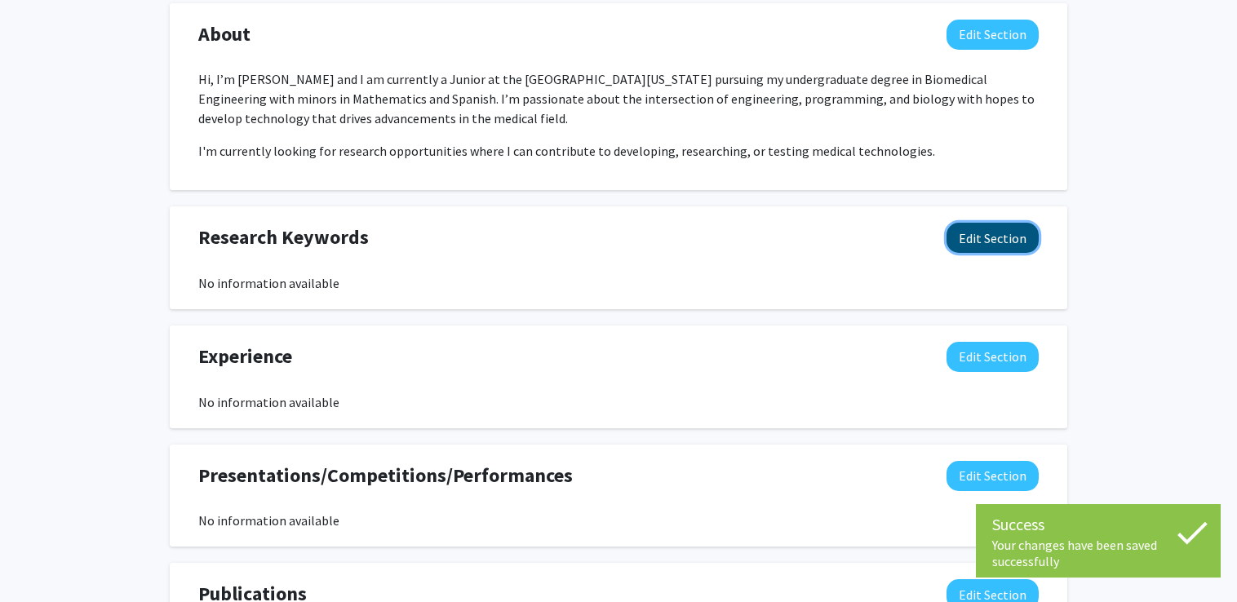
click at [985, 232] on button "Edit Section" at bounding box center [992, 238] width 92 height 30
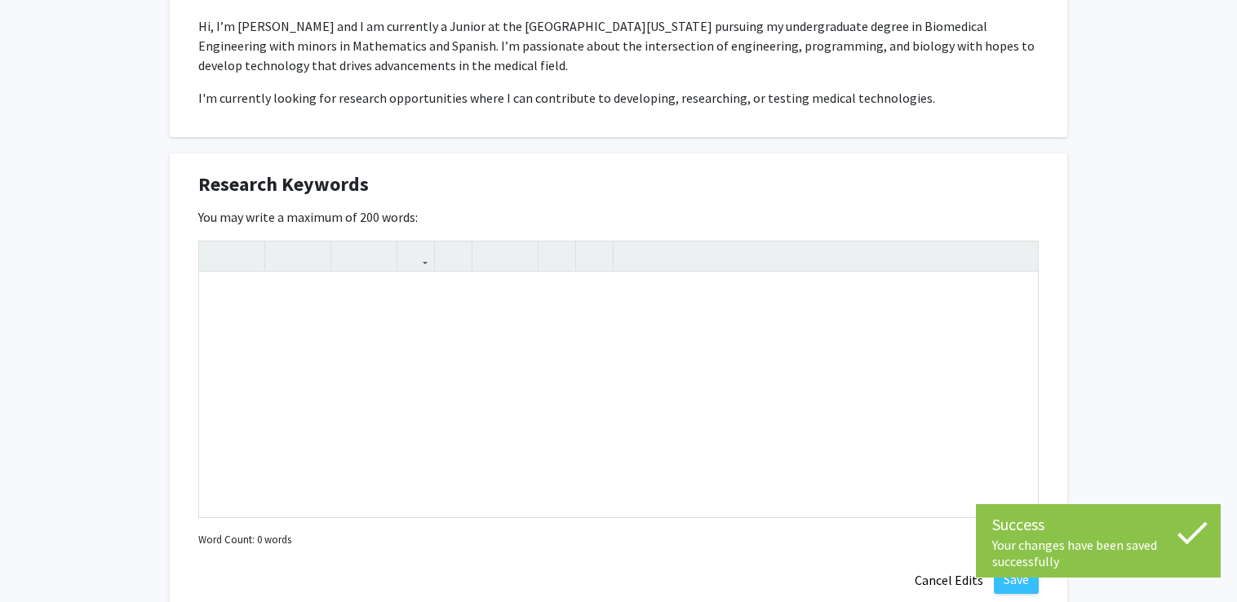
scroll to position [900, 0]
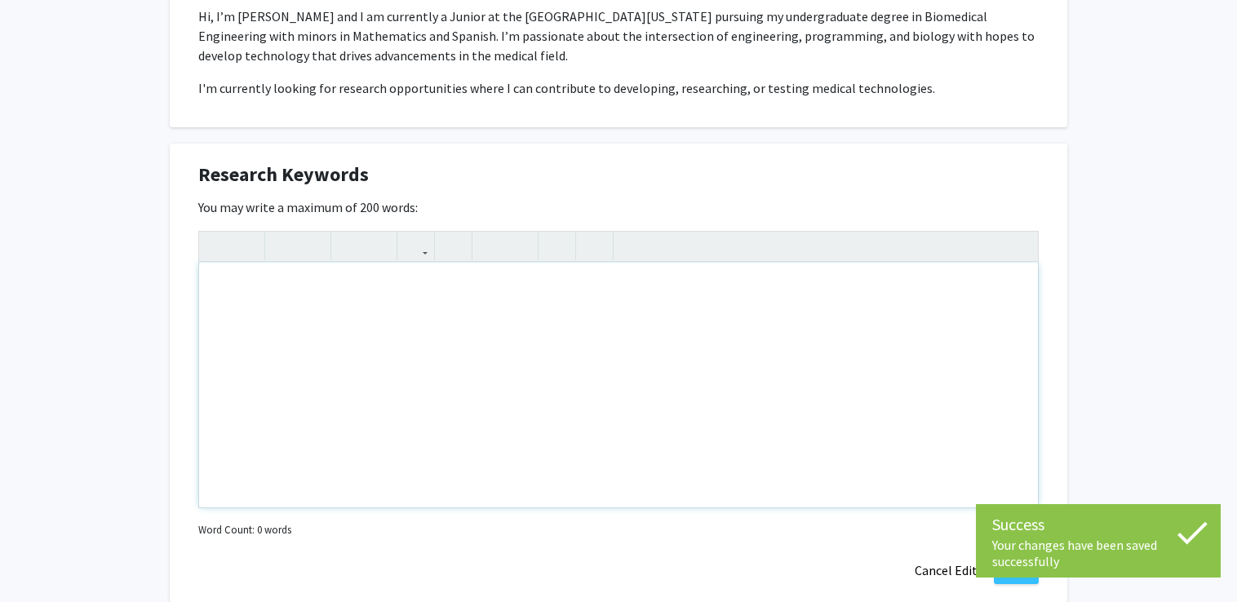
click at [694, 345] on div "Note to users with screen readers: Please deactivate our accessibility plugin f…" at bounding box center [618, 385] width 839 height 245
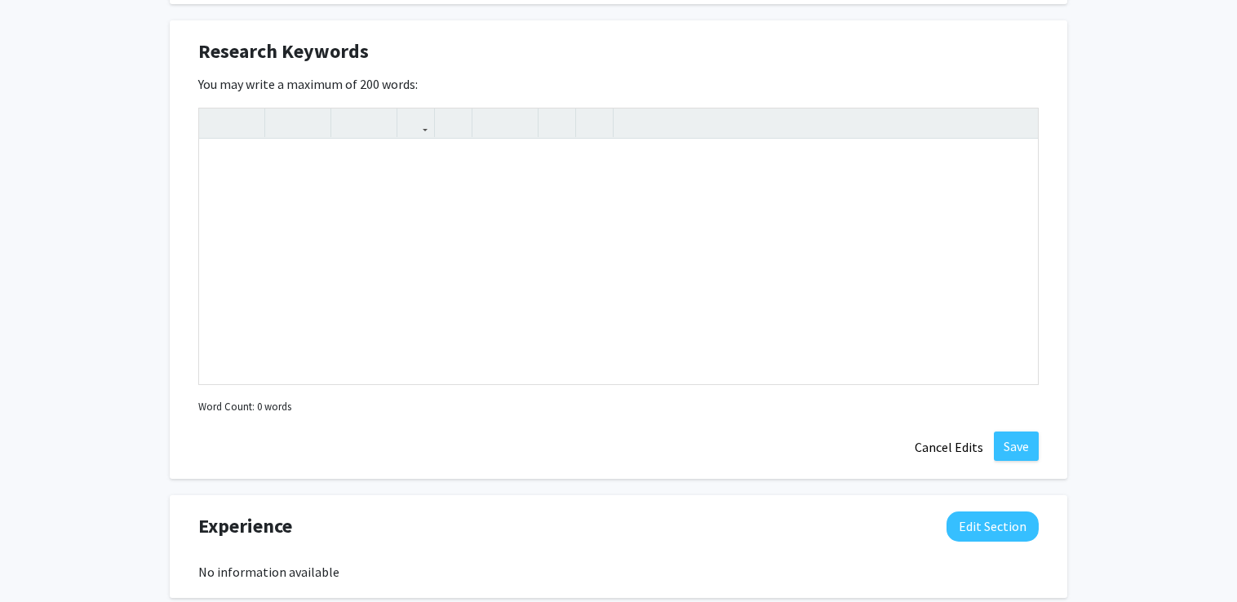
click at [1056, 248] on div "Research Keywords Edit Section You may write a maximum of 200 words: Insert lin…" at bounding box center [618, 249] width 897 height 458
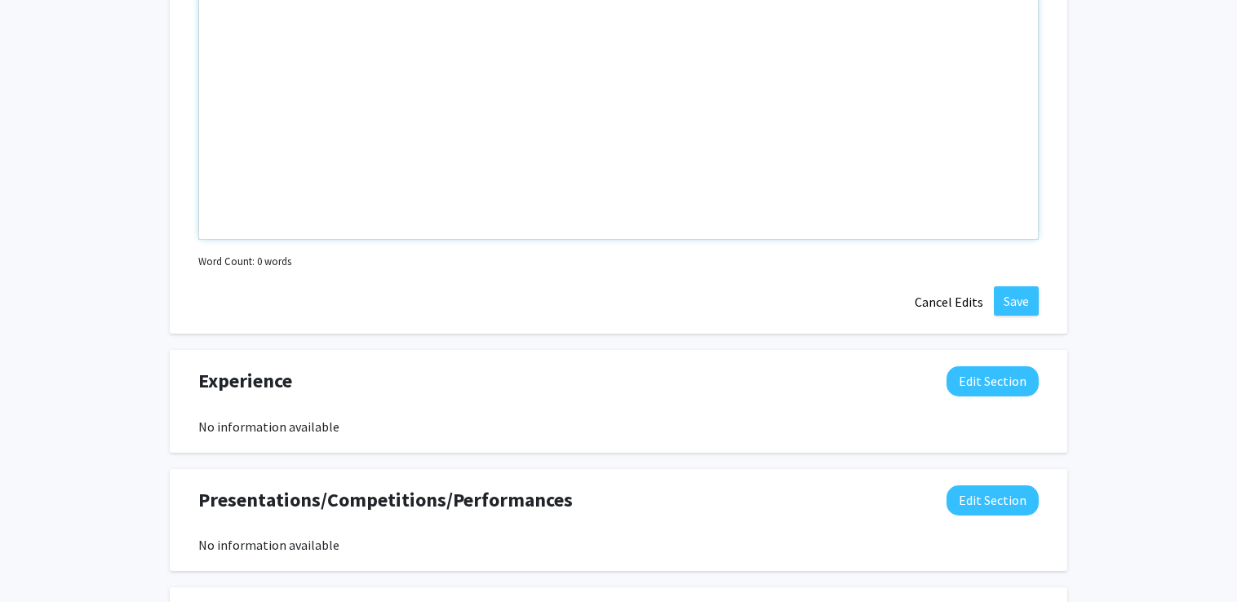
scroll to position [1184, 0]
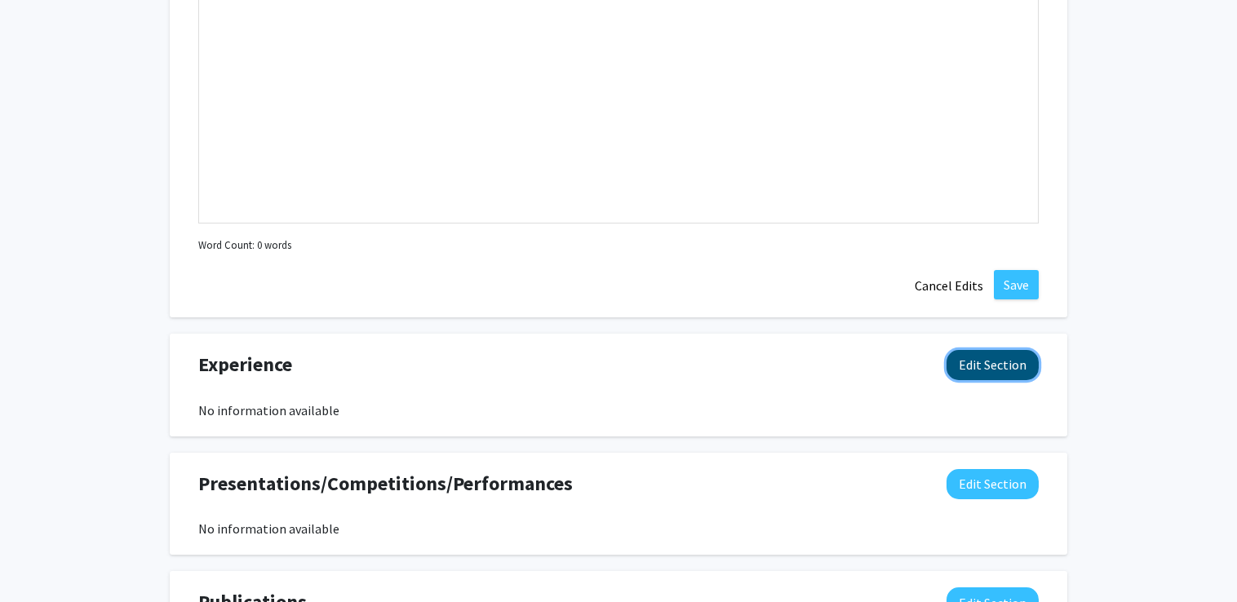
click at [964, 361] on button "Edit Section" at bounding box center [992, 365] width 92 height 30
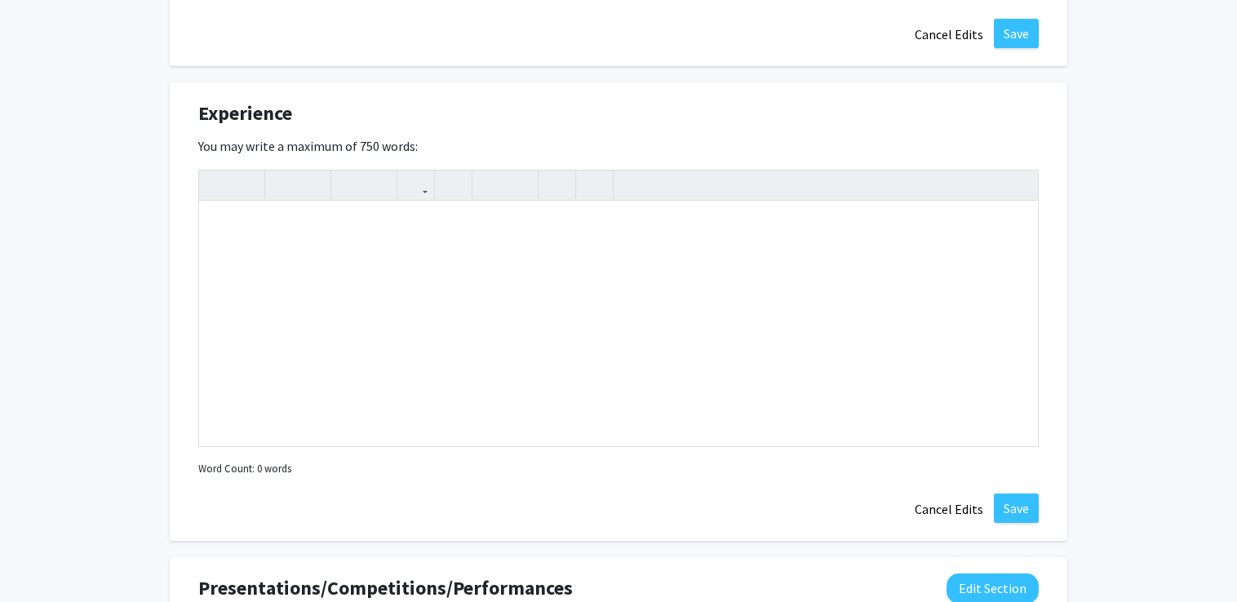
scroll to position [1438, 0]
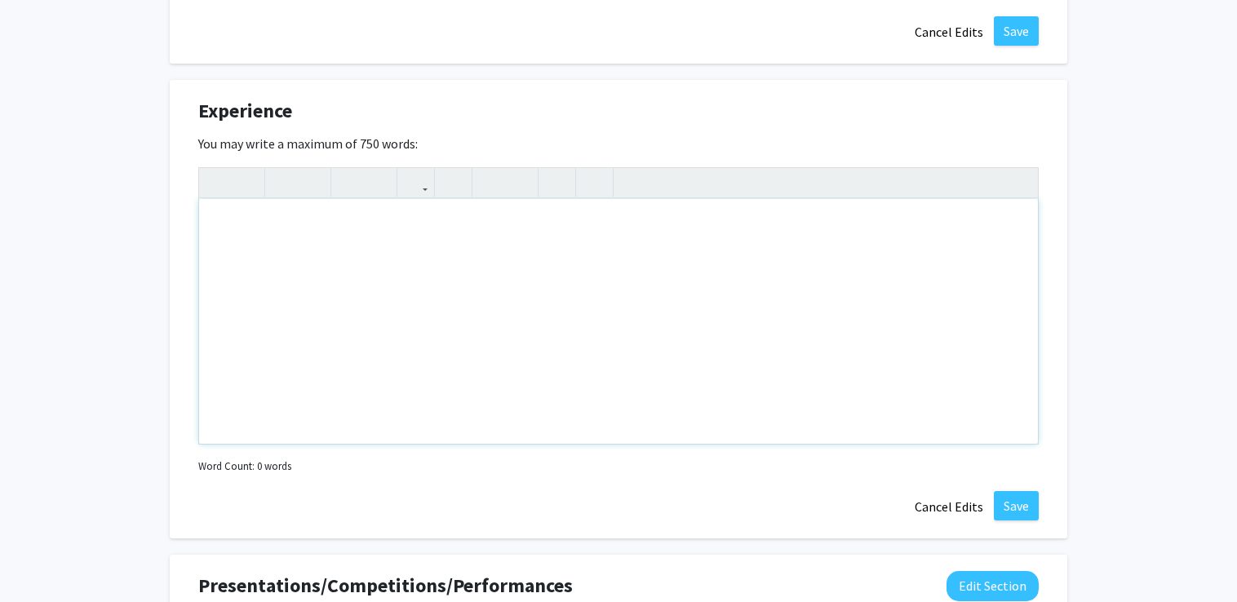
click at [672, 315] on div "Note to users with screen readers: Please deactivate our accessibility plugin f…" at bounding box center [618, 321] width 839 height 245
click at [476, 219] on p "Undergraduate Research Assistant" at bounding box center [618, 225] width 806 height 20
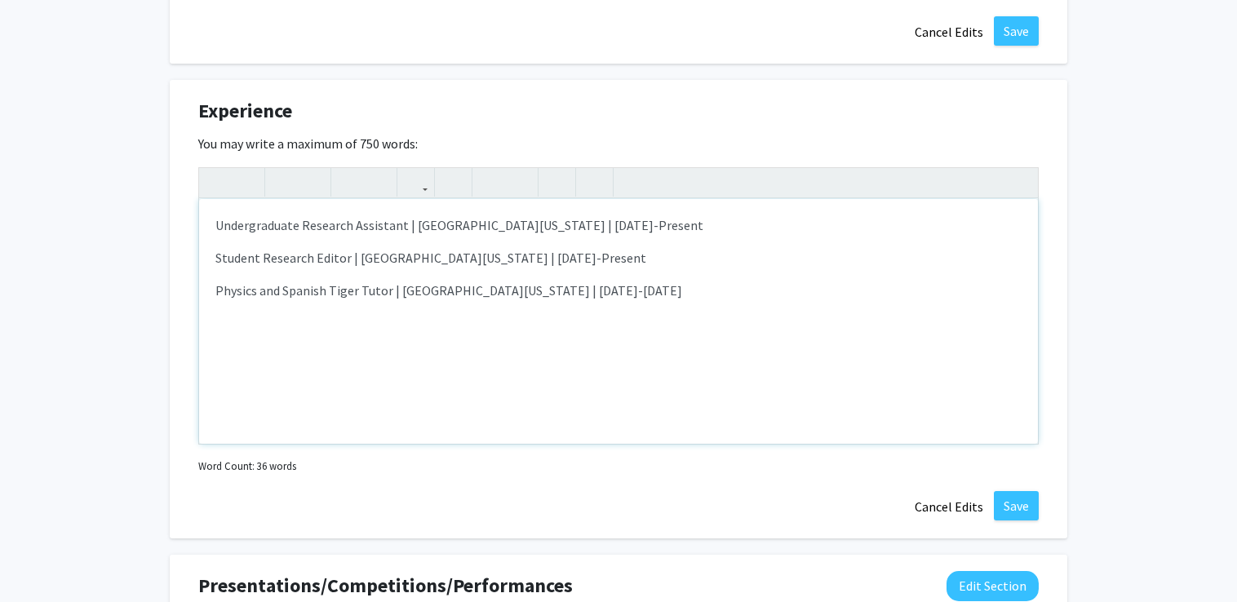
click at [724, 266] on div "Undergraduate Research Assistant | [GEOGRAPHIC_DATA][US_STATE] | [DATE]-Present…" at bounding box center [618, 321] width 839 height 245
click at [734, 263] on p "Student Research Editor | [GEOGRAPHIC_DATA][US_STATE] | [DATE]-Present" at bounding box center [618, 258] width 806 height 20
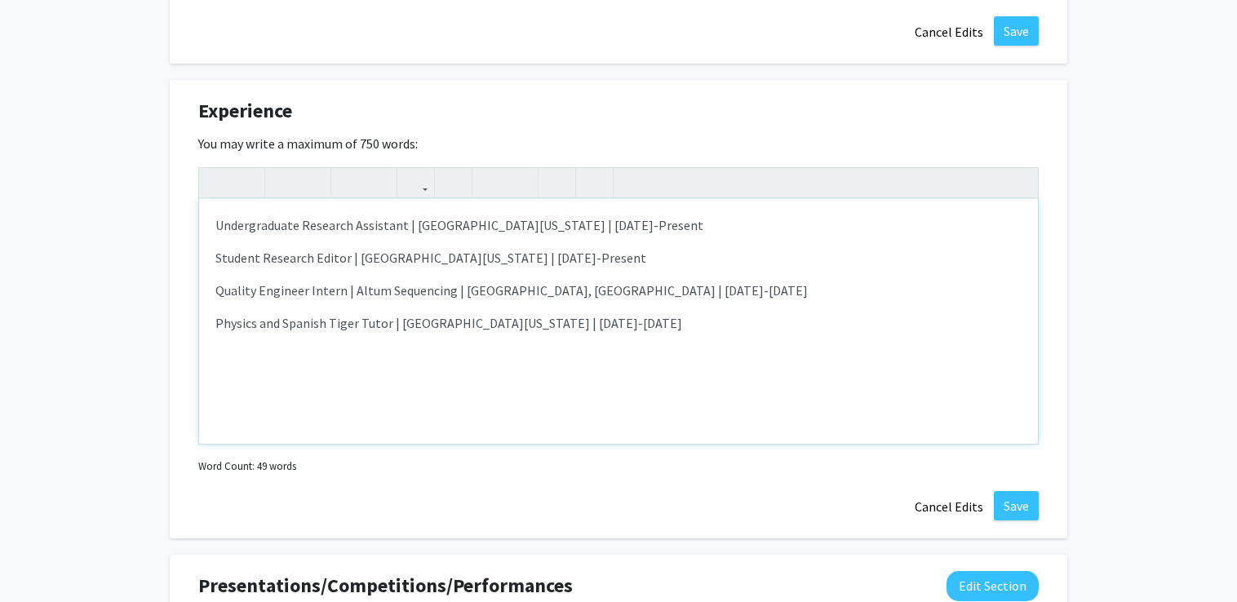
click at [723, 323] on p "Physics and Spanish Tiger Tutor | [GEOGRAPHIC_DATA][US_STATE] | [DATE]-[DATE]" at bounding box center [618, 323] width 806 height 20
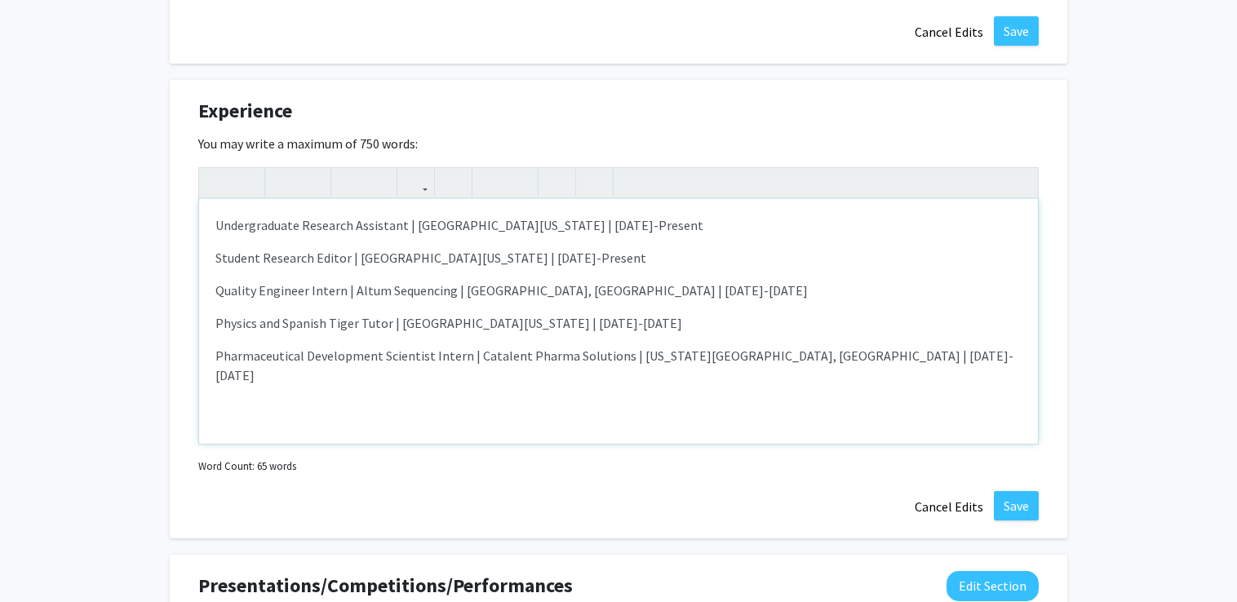
type textarea "<p>Undergraduate Research Assistant | [GEOGRAPHIC_DATA][US_STATE] | [DATE]-Pres…"
click at [1025, 506] on button "Save" at bounding box center [1016, 505] width 45 height 29
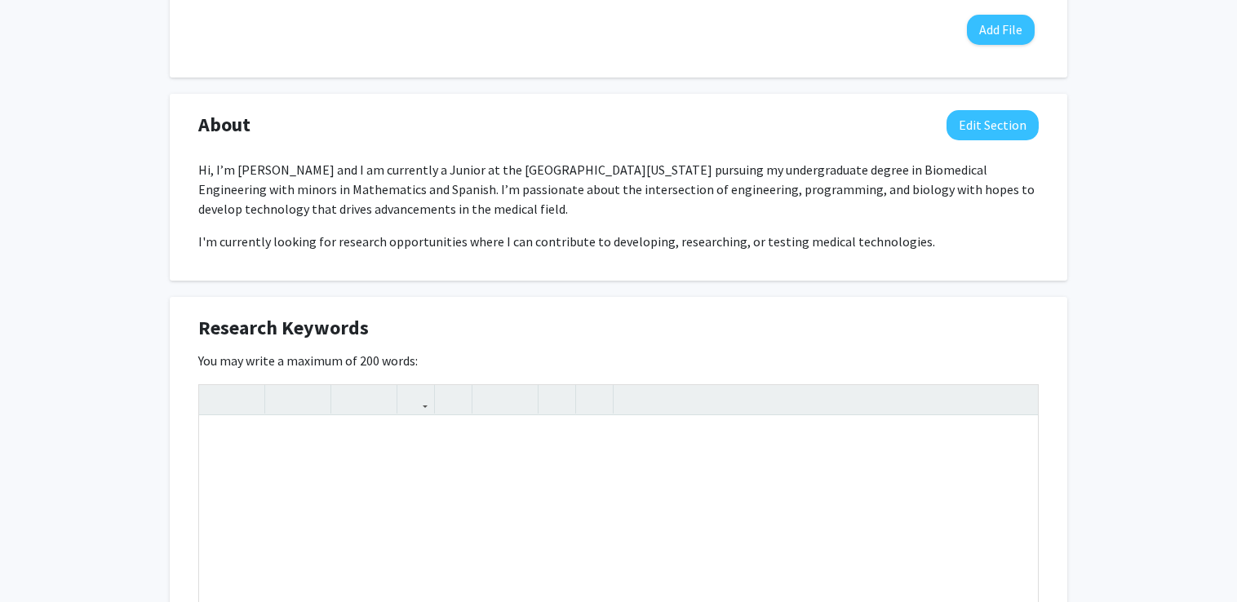
scroll to position [747, 0]
click at [302, 458] on div "Note to users with screen readers: Please deactivate our accessibility plugin f…" at bounding box center [618, 537] width 839 height 245
paste div "Note to users with screen readers: Please deactivate our accessibility plugin f…"
type textarea "<p>Biomedical Engineering</p><br><p>Biotechnology</p><br><p>Bioinformatics</p><…"
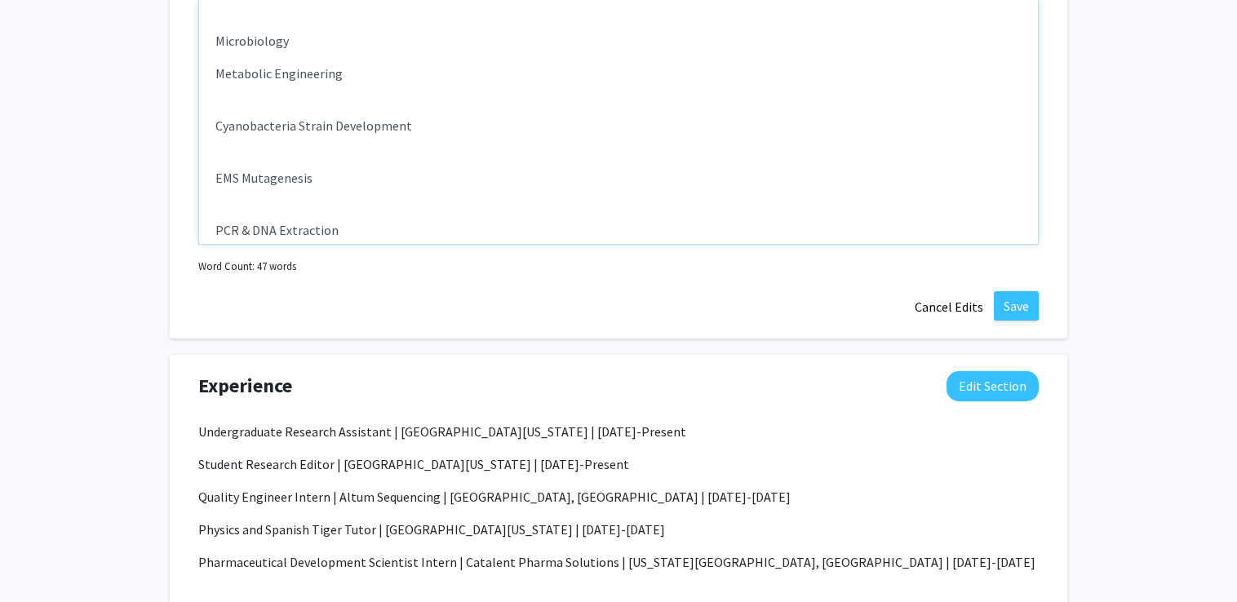
scroll to position [246, 0]
click at [336, 42] on p "Microbiology" at bounding box center [618, 41] width 806 height 20
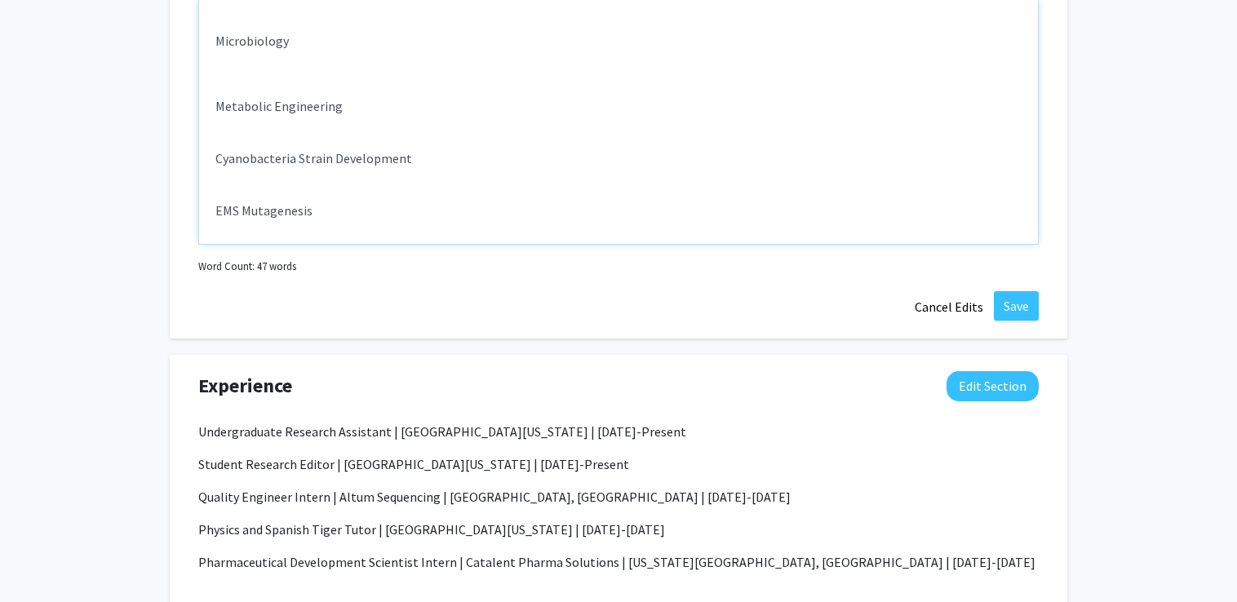
scroll to position [721, 0]
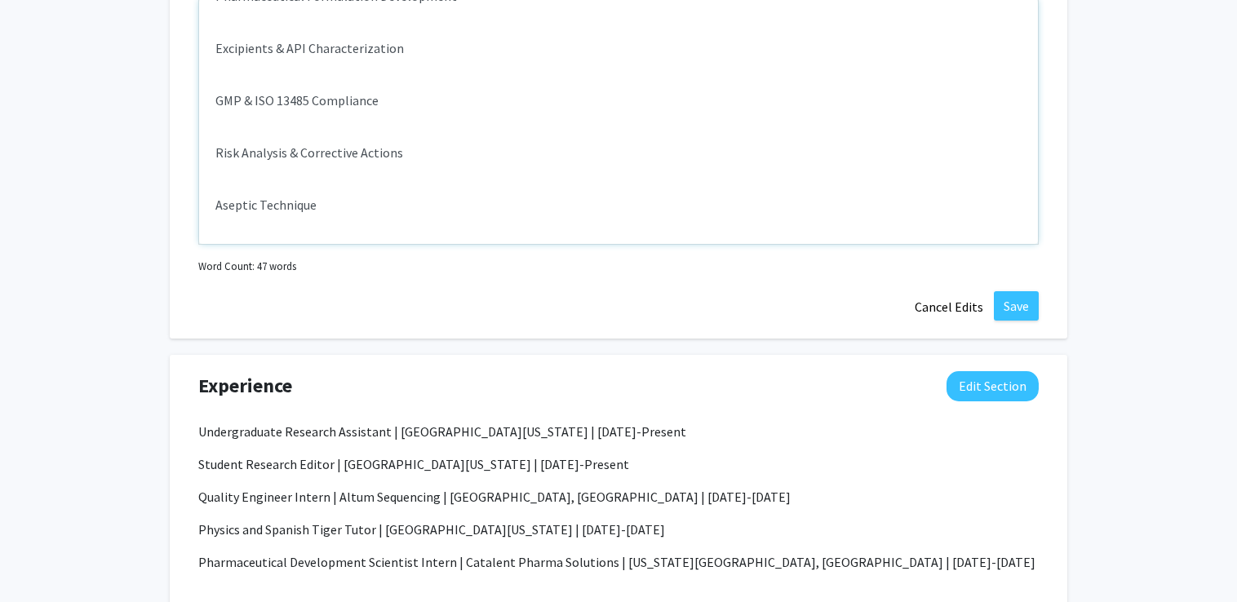
click at [385, 195] on p "Aseptic Technique" at bounding box center [618, 205] width 806 height 20
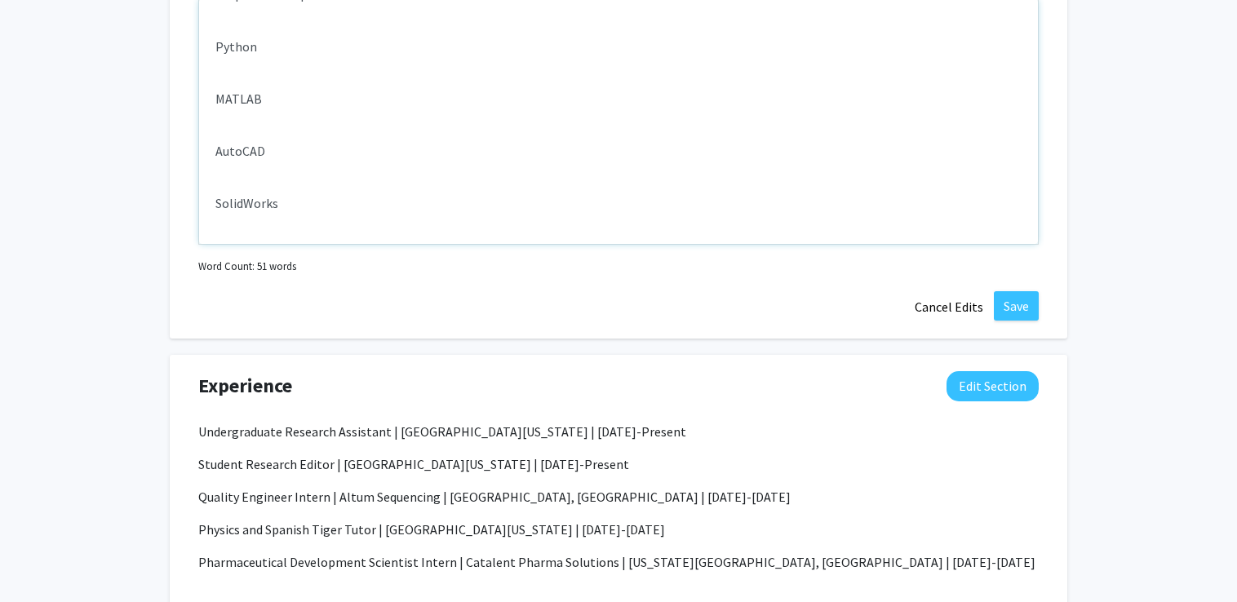
scroll to position [951, 0]
type textarea "<p>Biomedical Engineering</p><br><p>Biotechnology</p><br><p>Bioinformatics</p><…"
click at [1007, 293] on button "Save" at bounding box center [1016, 305] width 45 height 29
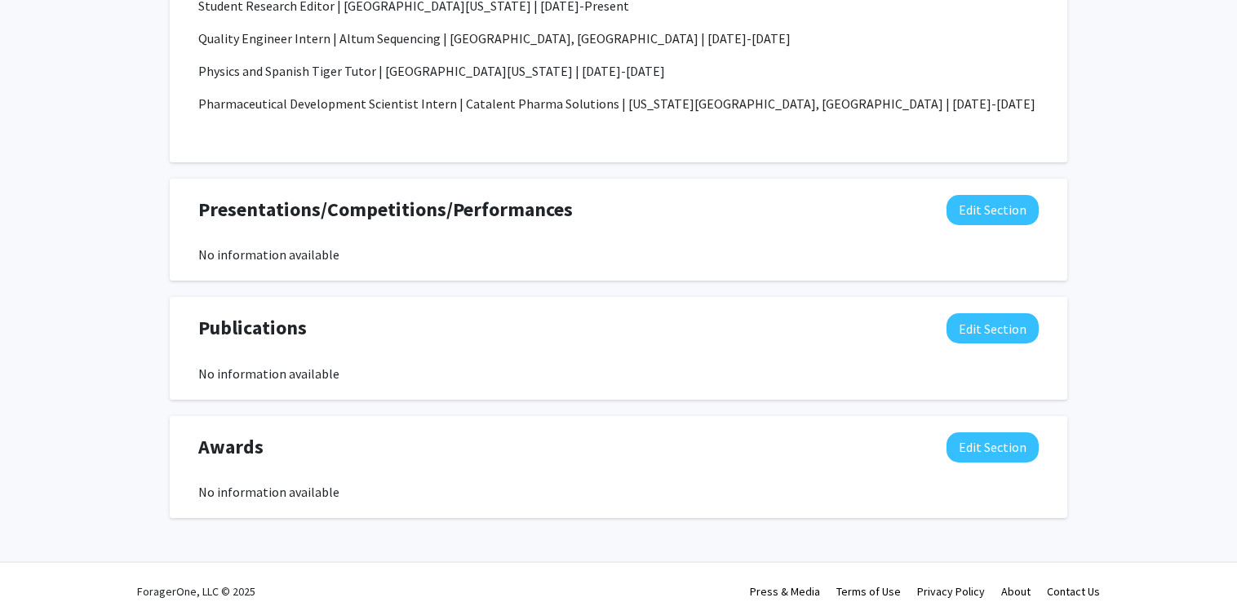
scroll to position [1485, 0]
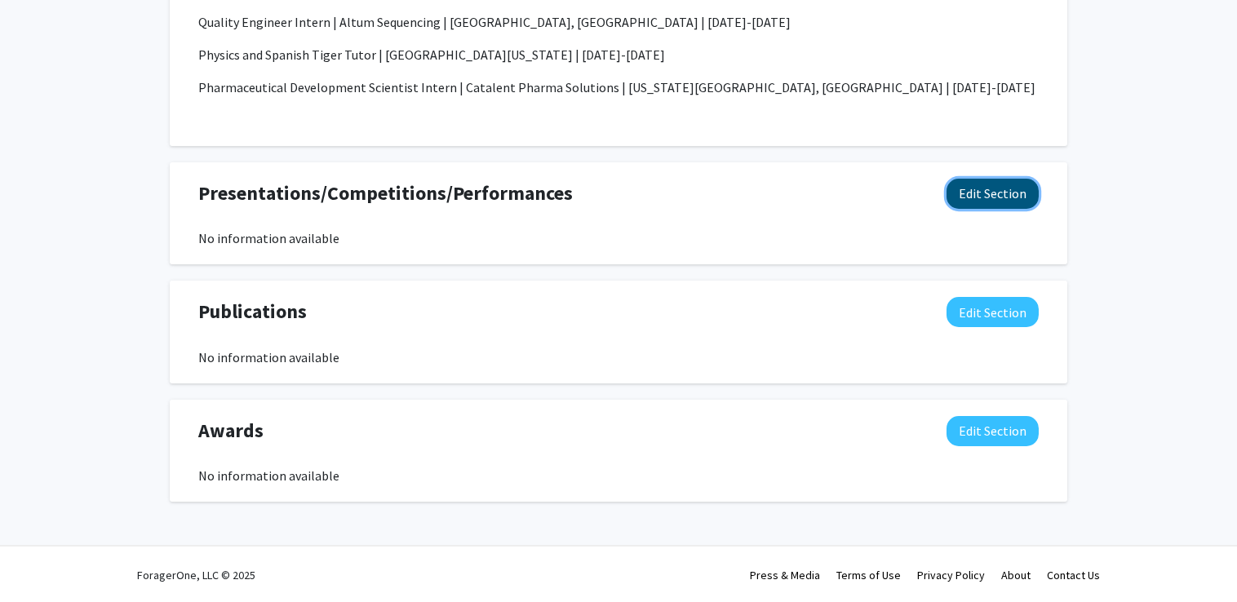
click at [985, 201] on button "Edit Section" at bounding box center [992, 194] width 92 height 30
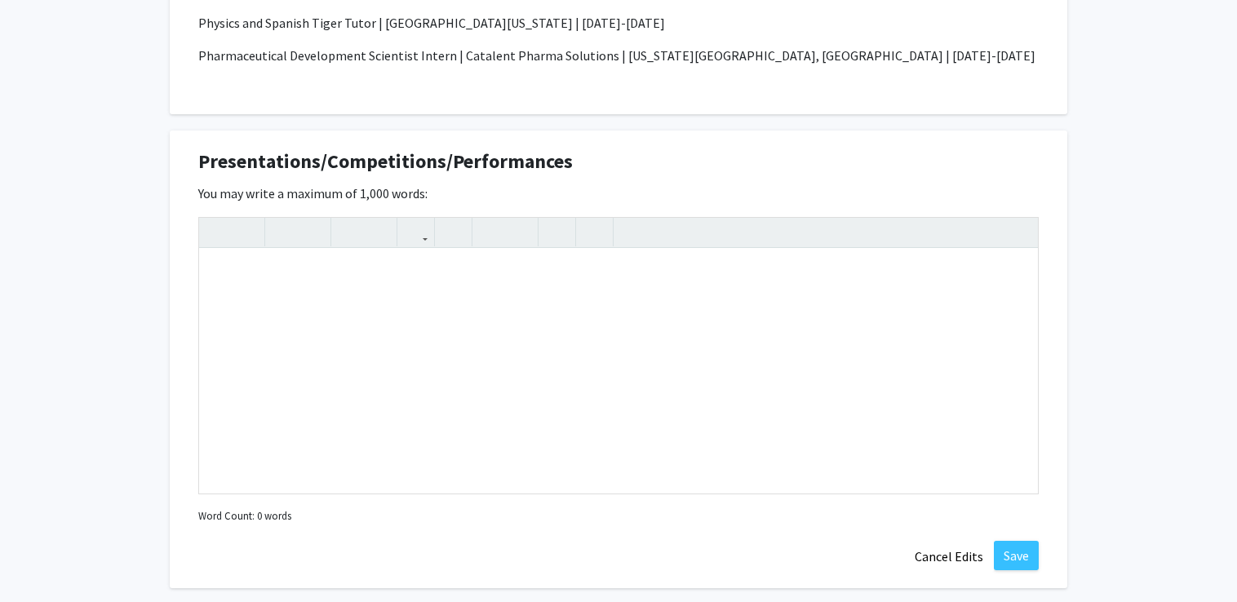
scroll to position [1517, 0]
click at [507, 358] on div "Note to users with screen readers: Please deactivate our accessibility plugin f…" at bounding box center [618, 370] width 839 height 245
click at [215, 273] on div "Medical-Device-MakeaThon Competitor" at bounding box center [618, 370] width 839 height 245
click at [505, 285] on div "National Medical-Device-MakeaThon Competitor" at bounding box center [618, 370] width 839 height 245
type textarea "National Medical-Device-MakeaThon Competitor 2025 | [GEOGRAPHIC_DATA][US_STATE]…"
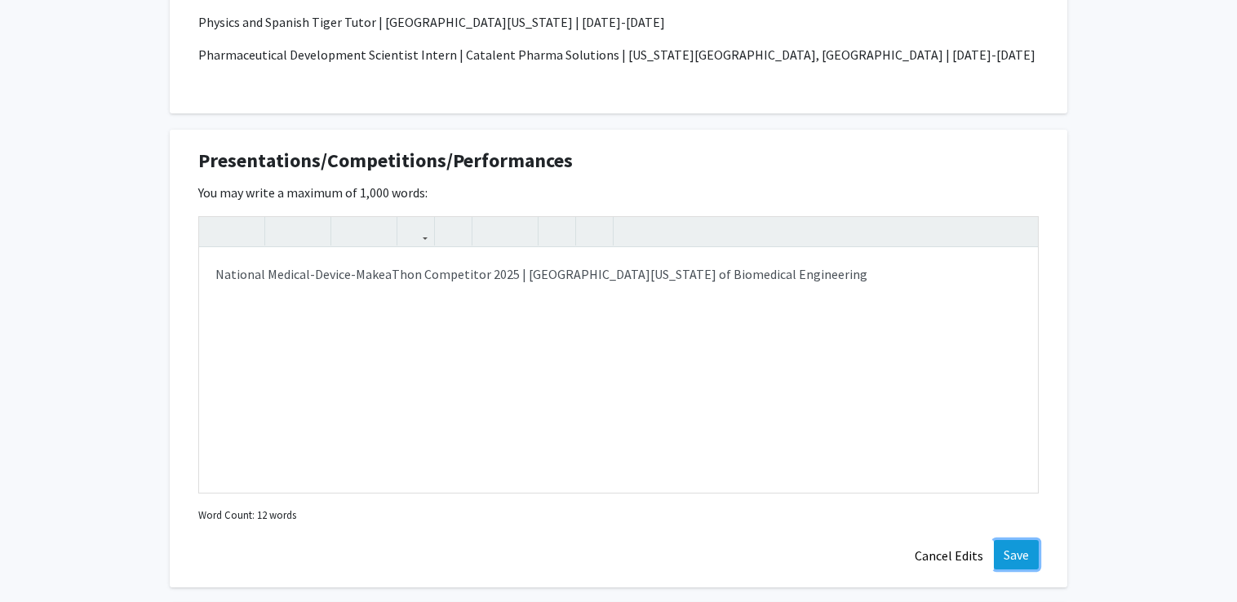
click at [1006, 540] on button "Save" at bounding box center [1016, 554] width 45 height 29
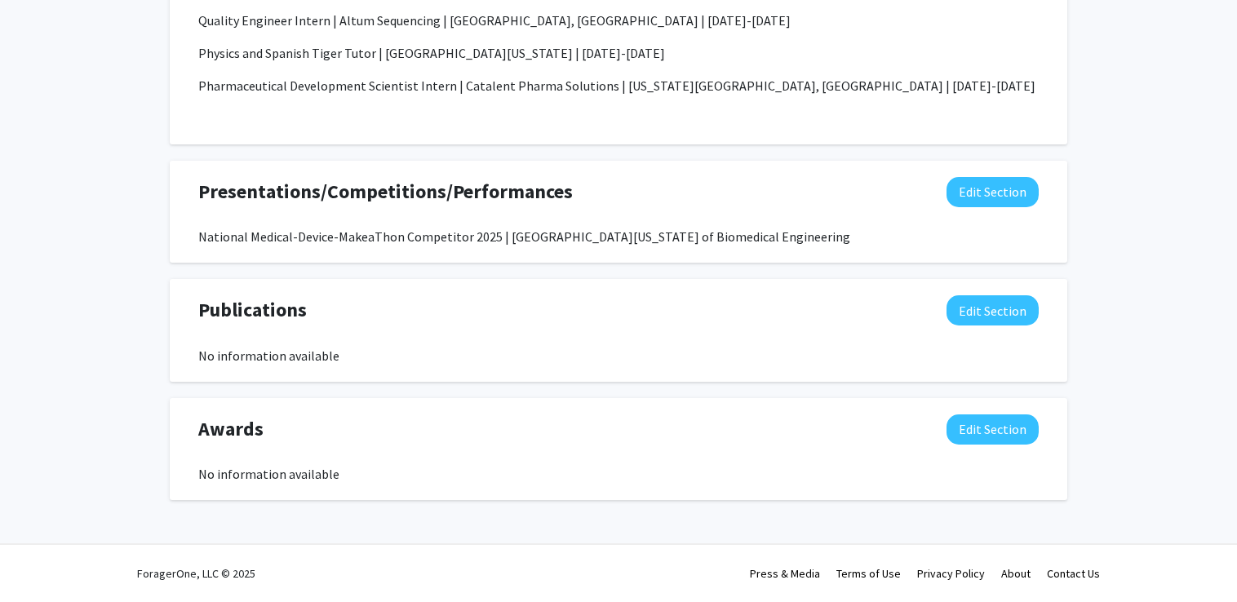
scroll to position [1485, 0]
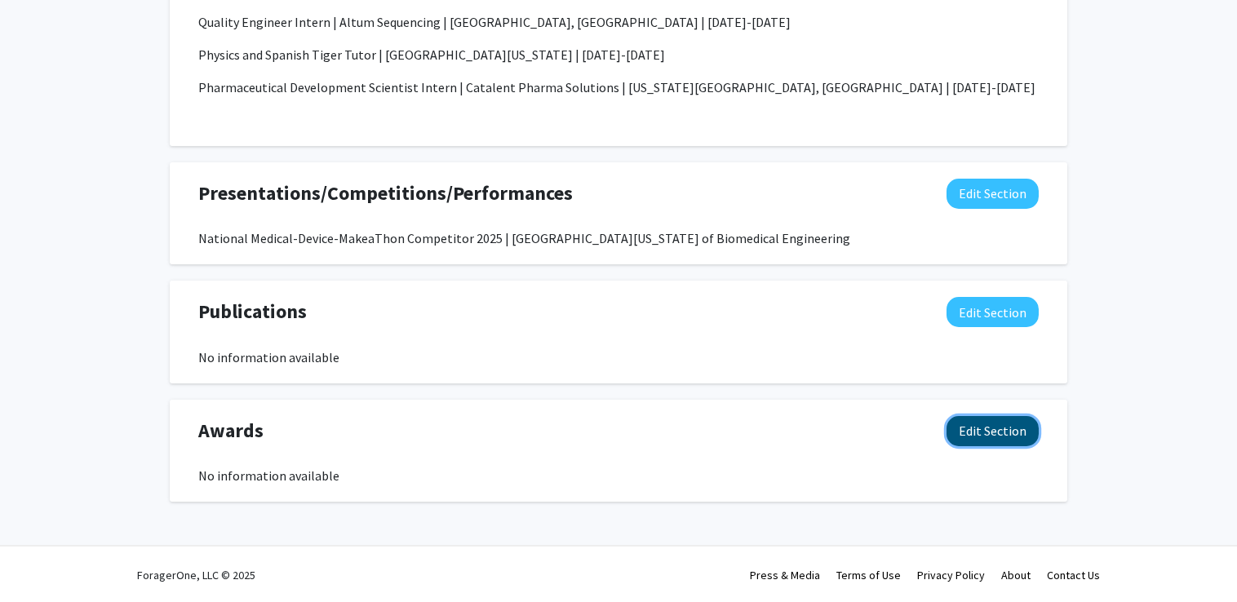
click at [1008, 424] on button "Edit Section" at bounding box center [992, 431] width 92 height 30
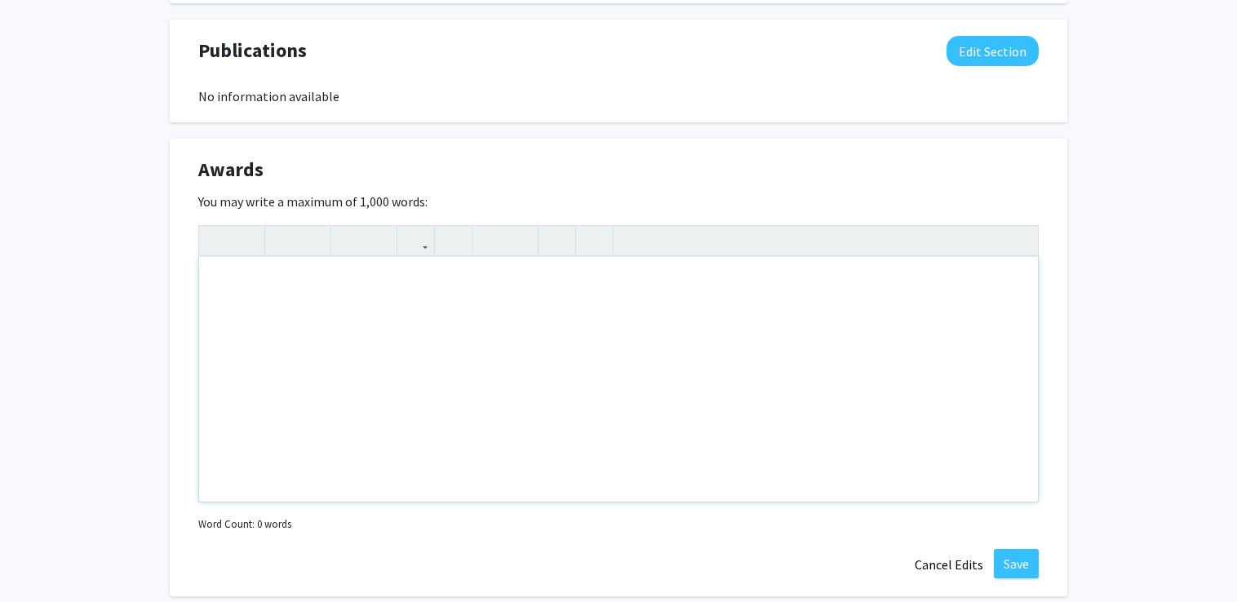
scroll to position [1764, 0]
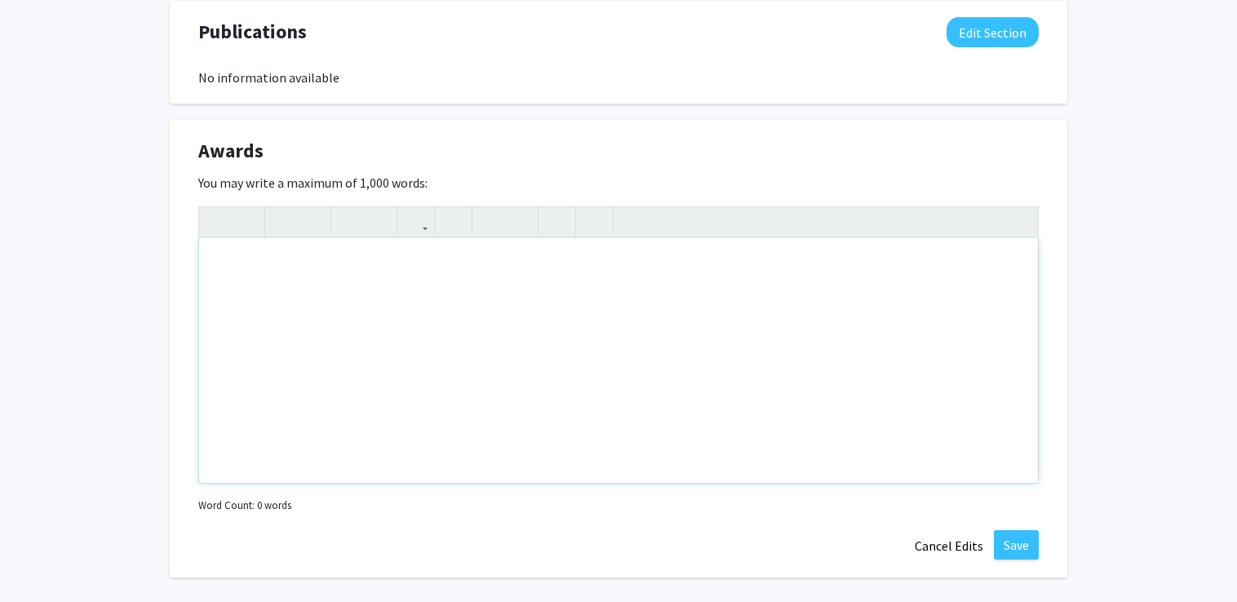
click at [535, 349] on div "Note to users with screen readers: Please deactivate our accessibility plugin f…" at bounding box center [618, 360] width 839 height 245
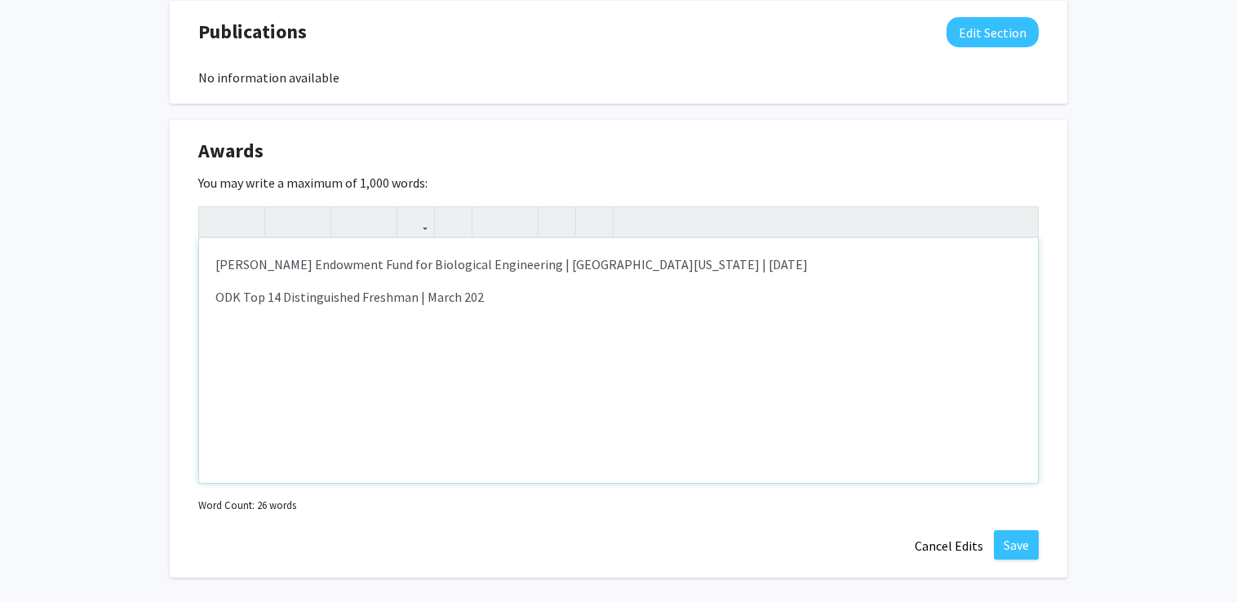
type textarea "<p>[PERSON_NAME] Endowment Fund for Biological Engineering | [GEOGRAPHIC_DATA][…"
click at [1006, 542] on button "Save" at bounding box center [1016, 544] width 45 height 29
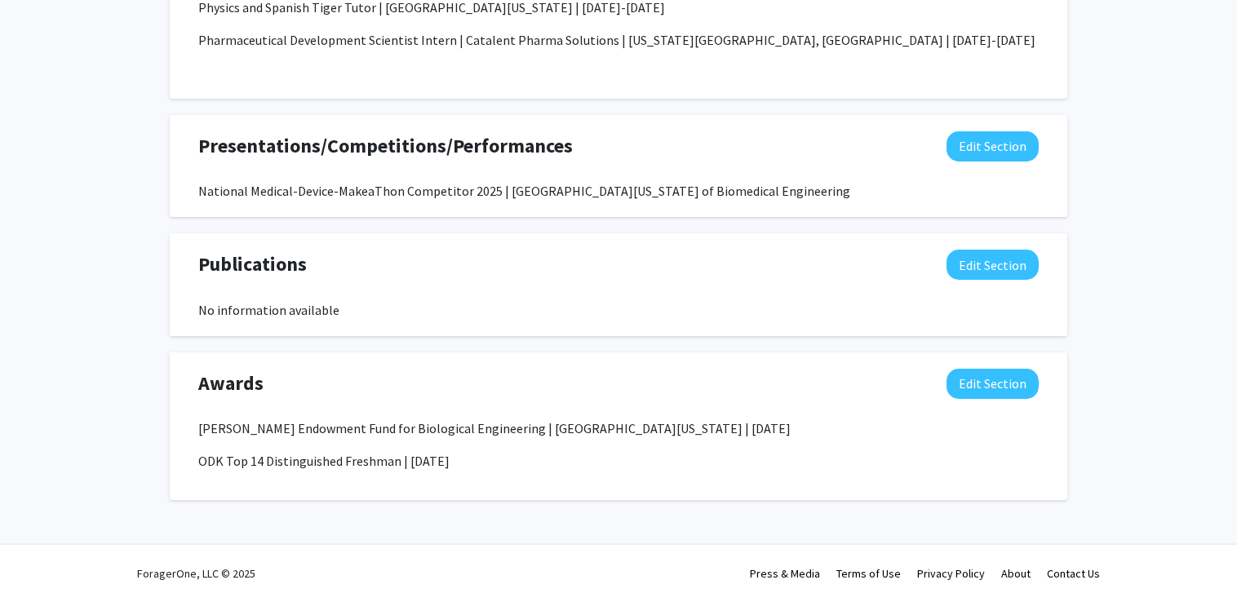
scroll to position [1530, 0]
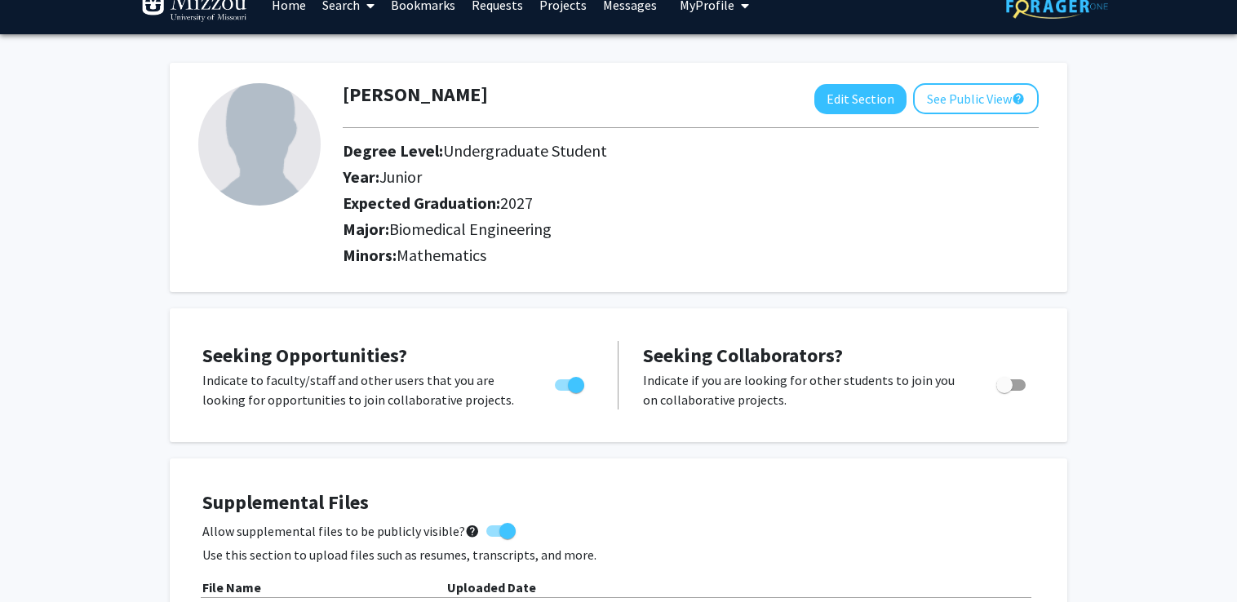
scroll to position [26, 0]
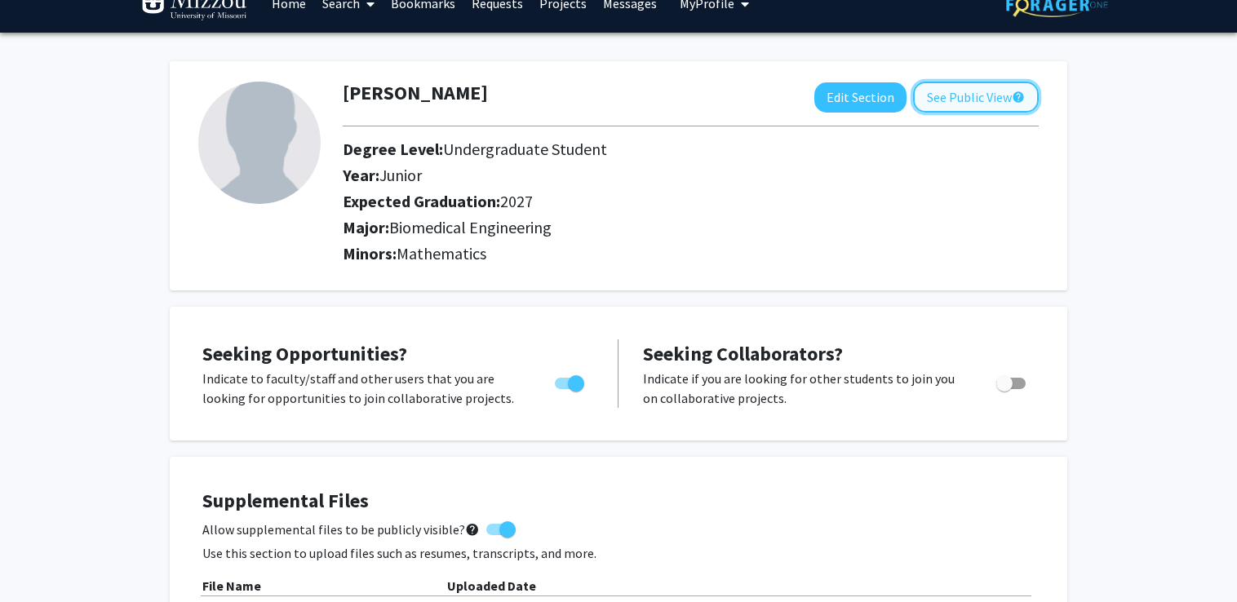
click at [985, 100] on button "See Public View help" at bounding box center [976, 97] width 126 height 31
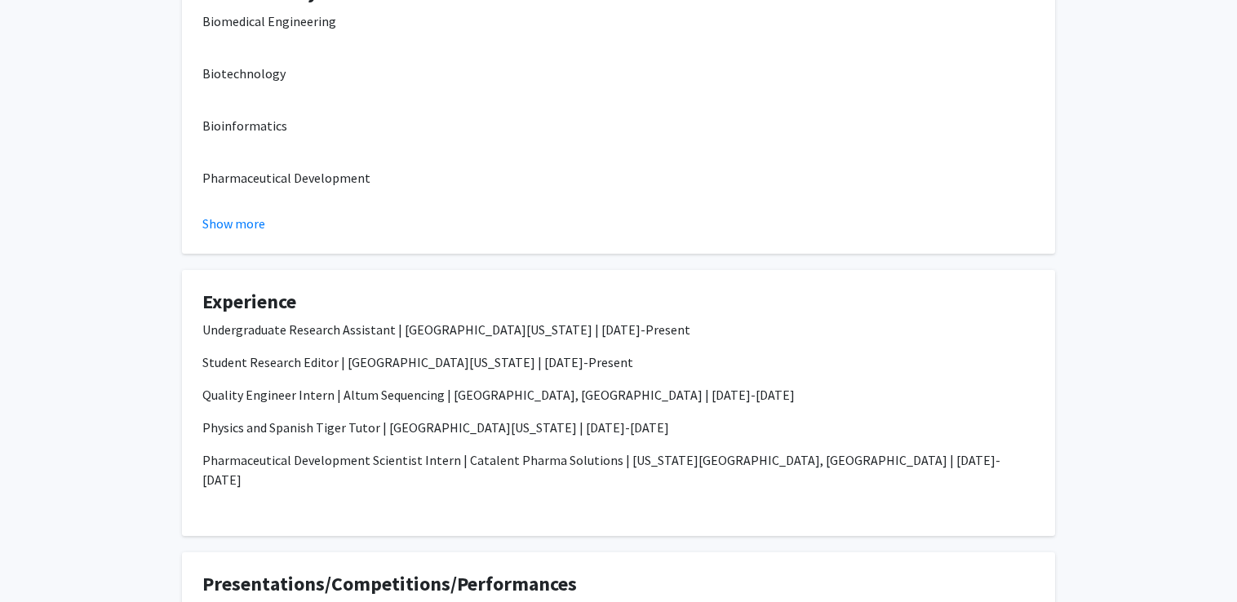
scroll to position [305, 0]
